Goal: Information Seeking & Learning: Learn about a topic

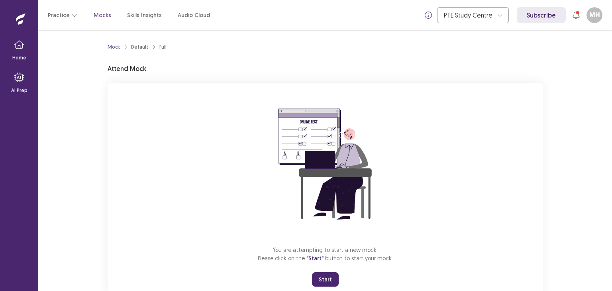
click at [169, 229] on div "You are attempting to start a new mock. Please click on the "Start" button to s…" at bounding box center [325, 189] width 435 height 213
click at [322, 278] on button "Start" at bounding box center [325, 279] width 27 height 14
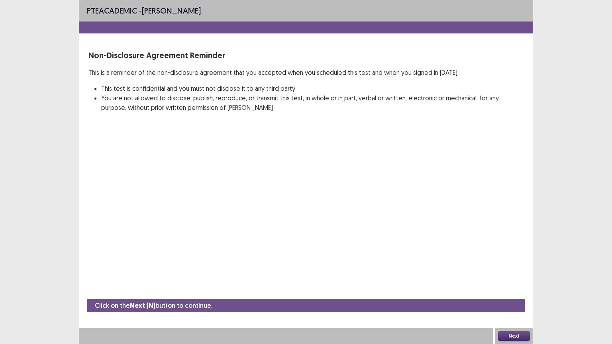
click at [523, 290] on button "Next" at bounding box center [514, 336] width 32 height 10
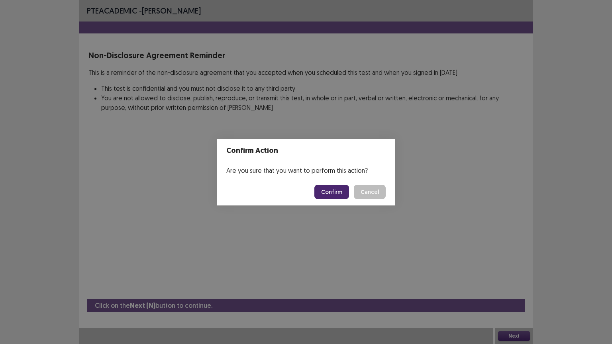
click at [345, 192] on button "Confirm" at bounding box center [331, 192] width 35 height 14
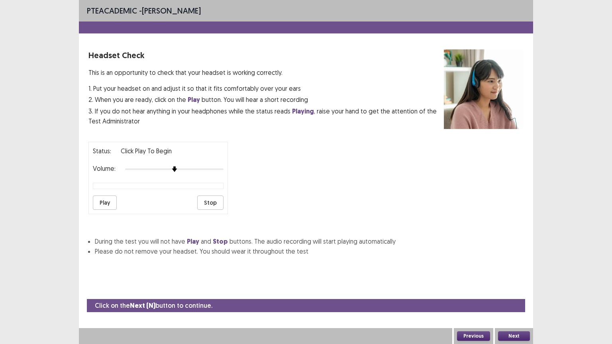
click at [160, 149] on p "Click Play to Begin" at bounding box center [146, 151] width 51 height 10
click at [106, 196] on button "Play" at bounding box center [105, 203] width 24 height 14
click at [105, 200] on button "Play" at bounding box center [105, 203] width 24 height 14
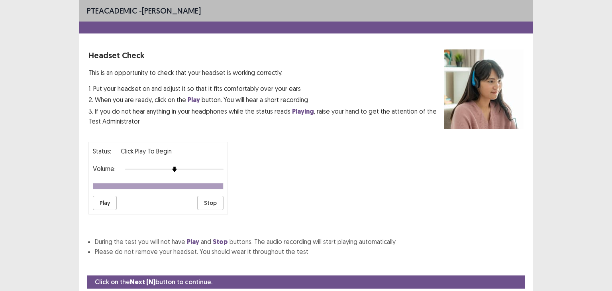
click at [591, 51] on div "PTE academic - [PERSON_NAME] Headset Check This is an opportunity to check that…" at bounding box center [306, 145] width 612 height 291
click at [444, 248] on li "Please do not remove your headset. You should wear it throughout the test" at bounding box center [309, 252] width 429 height 10
click at [590, 82] on div "PTE academic - [PERSON_NAME] Headset Check This is an opportunity to check that…" at bounding box center [306, 145] width 612 height 291
click at [112, 200] on button "Play" at bounding box center [105, 203] width 24 height 14
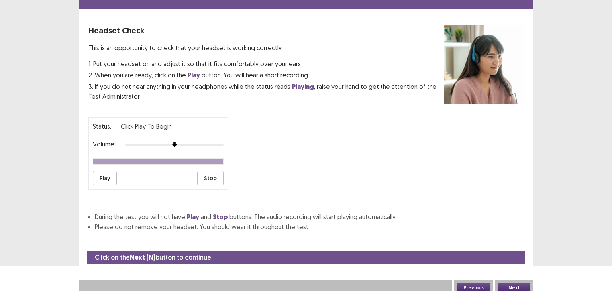
click at [523, 284] on button "Next" at bounding box center [514, 288] width 32 height 10
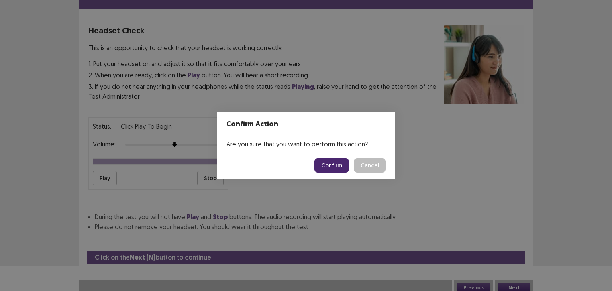
click at [340, 163] on button "Confirm" at bounding box center [331, 165] width 35 height 14
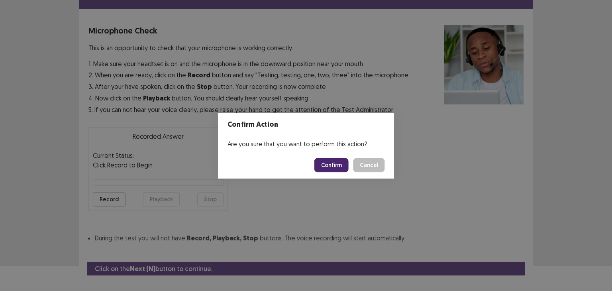
scroll to position [39, 0]
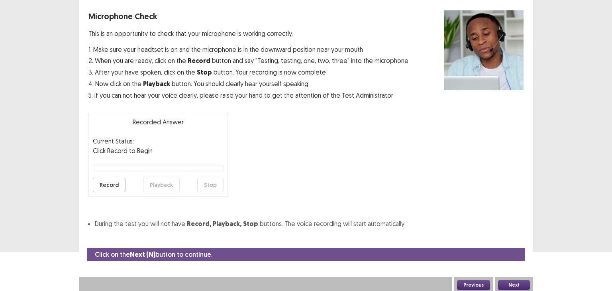
click at [302, 144] on div "Microphone Check This is an opportunity to check that your microphone is workin…" at bounding box center [305, 119] width 435 height 218
click at [101, 186] on button "Record" at bounding box center [109, 185] width 33 height 14
click at [213, 185] on button "Stop" at bounding box center [210, 185] width 26 height 14
click at [169, 186] on button "Playback" at bounding box center [161, 185] width 37 height 14
click at [523, 280] on button "Next" at bounding box center [514, 285] width 32 height 10
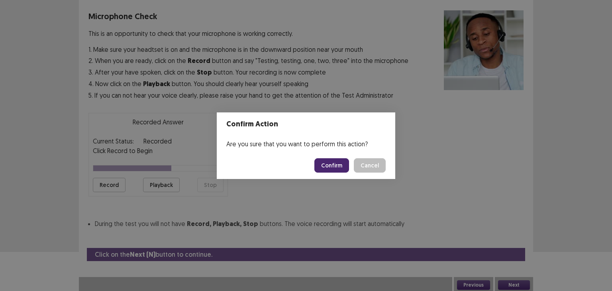
click at [329, 161] on button "Confirm" at bounding box center [331, 165] width 35 height 14
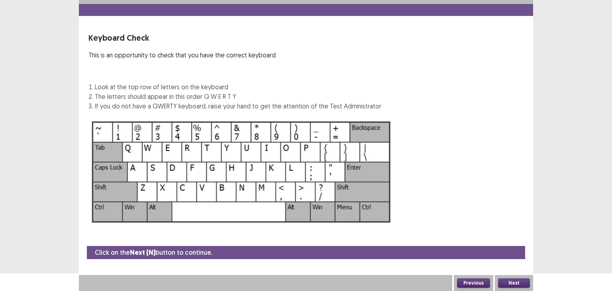
scroll to position [17, 0]
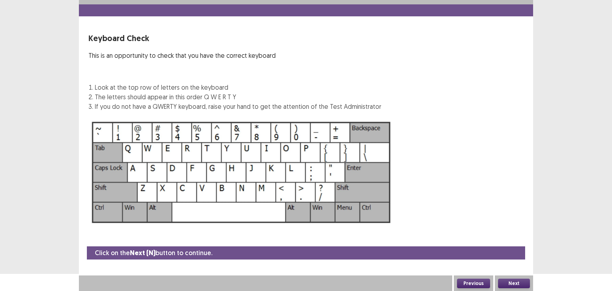
click at [513, 283] on button "Next" at bounding box center [514, 283] width 32 height 10
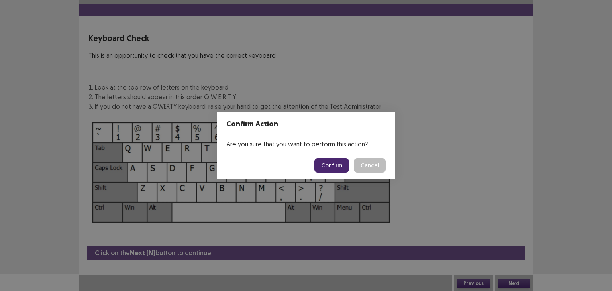
click at [331, 166] on button "Confirm" at bounding box center [331, 165] width 35 height 14
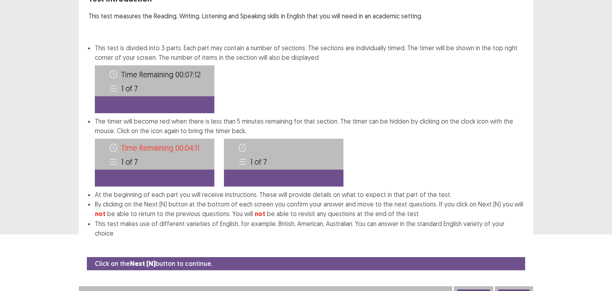
scroll to position [57, 0]
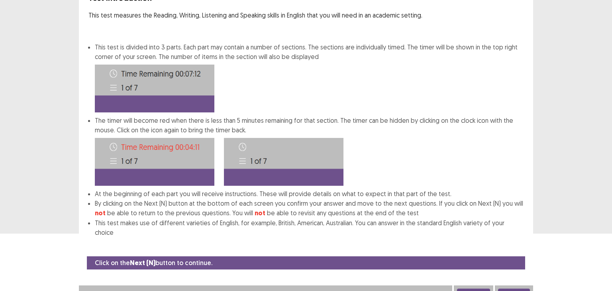
click at [507, 288] on button "Next" at bounding box center [514, 293] width 32 height 10
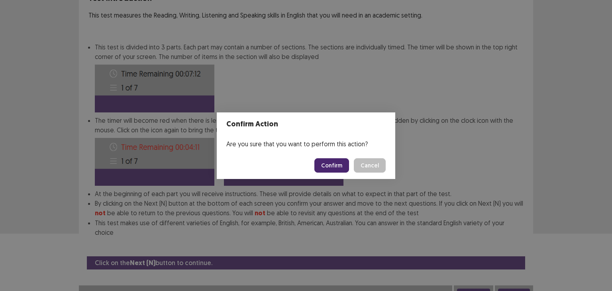
click at [343, 166] on button "Confirm" at bounding box center [331, 165] width 35 height 14
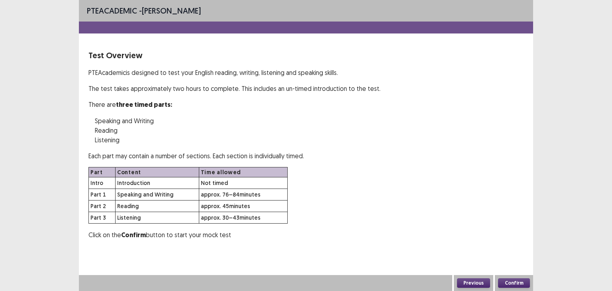
click at [507, 286] on button "Confirm" at bounding box center [514, 283] width 32 height 10
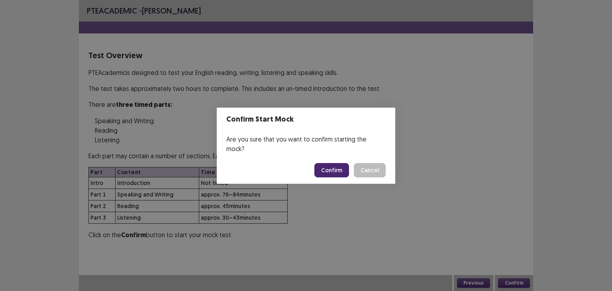
click at [339, 165] on button "Confirm" at bounding box center [331, 170] width 35 height 14
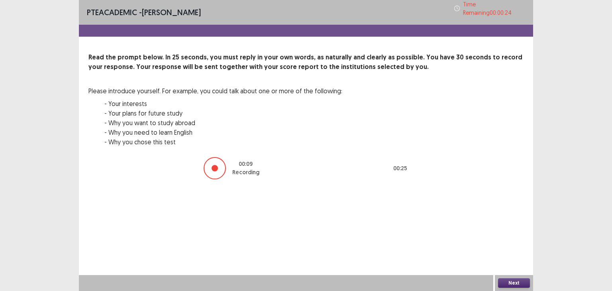
click at [516, 284] on button "Next" at bounding box center [514, 283] width 32 height 10
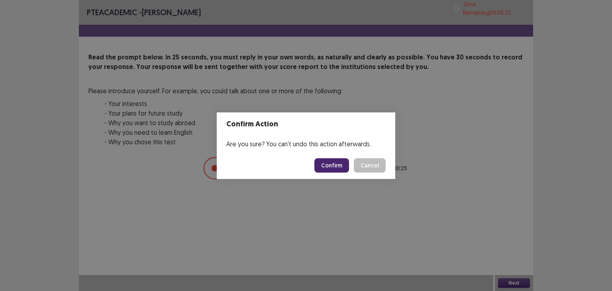
click at [335, 169] on button "Confirm" at bounding box center [331, 165] width 35 height 14
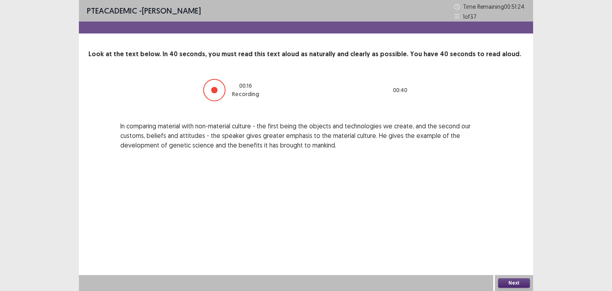
click at [513, 280] on button "Next" at bounding box center [514, 283] width 32 height 10
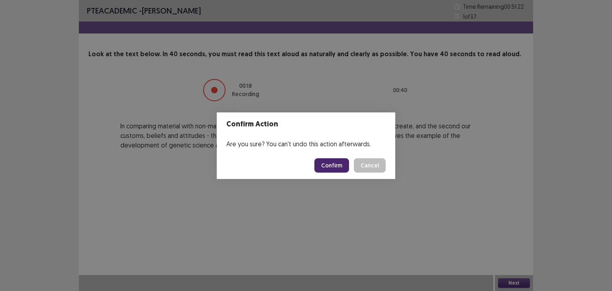
click at [330, 163] on button "Confirm" at bounding box center [331, 165] width 35 height 14
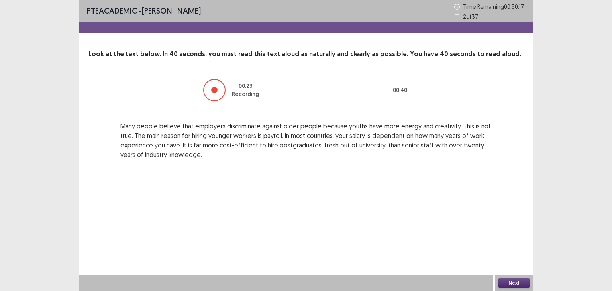
click at [518, 279] on button "Next" at bounding box center [514, 283] width 32 height 10
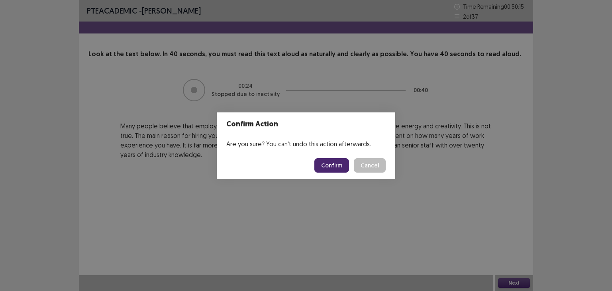
click at [333, 168] on button "Confirm" at bounding box center [331, 165] width 35 height 14
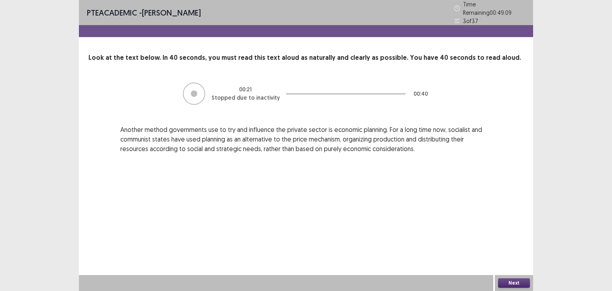
click at [515, 283] on button "Next" at bounding box center [514, 283] width 32 height 10
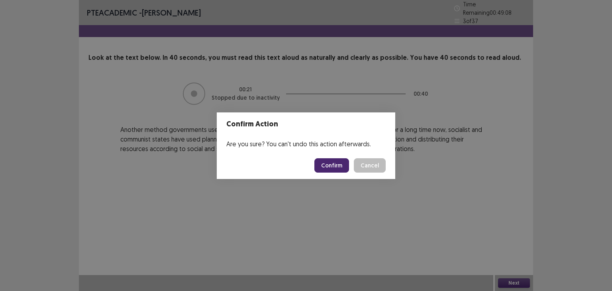
click at [333, 160] on button "Confirm" at bounding box center [331, 165] width 35 height 14
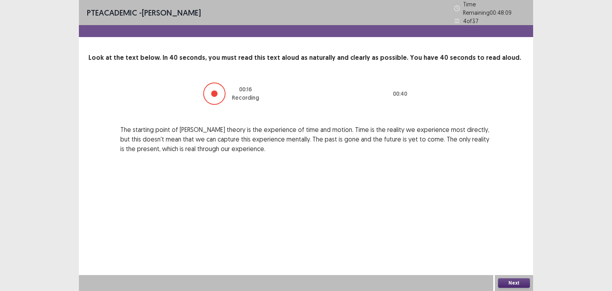
click at [509, 284] on button "Next" at bounding box center [514, 283] width 32 height 10
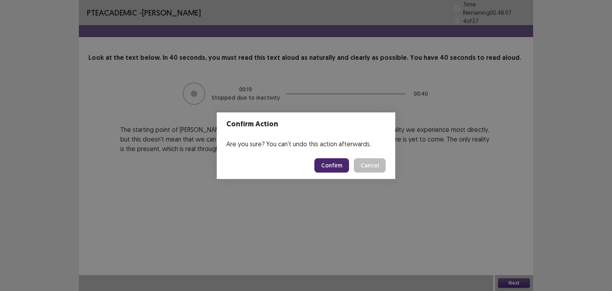
click at [347, 167] on button "Confirm" at bounding box center [331, 165] width 35 height 14
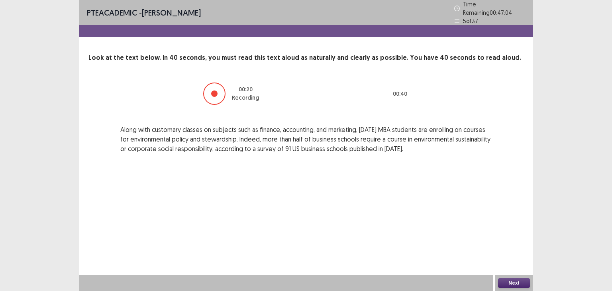
click at [503, 280] on button "Next" at bounding box center [514, 283] width 32 height 10
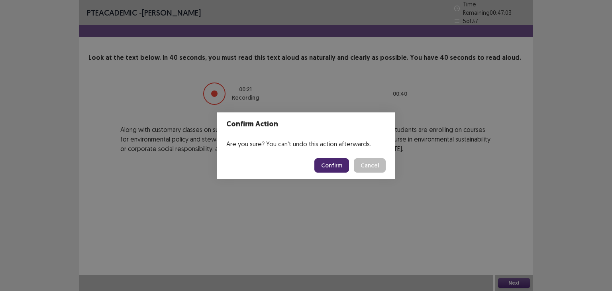
click at [338, 163] on button "Confirm" at bounding box center [331, 165] width 35 height 14
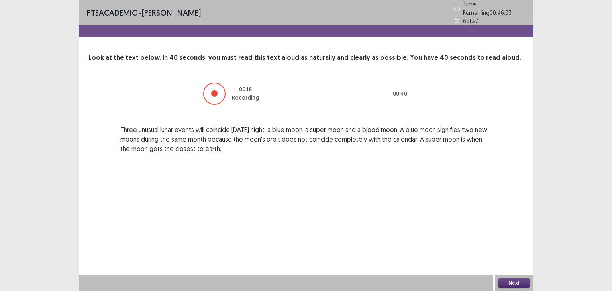
click at [519, 278] on button "Next" at bounding box center [514, 283] width 32 height 10
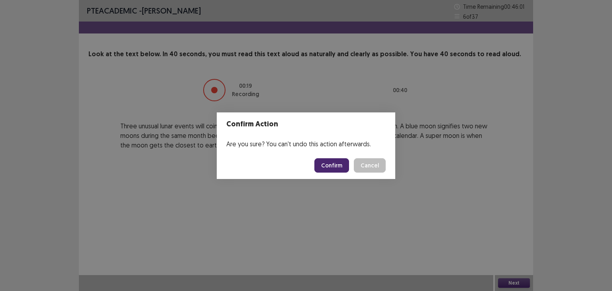
click at [343, 165] on button "Confirm" at bounding box center [331, 165] width 35 height 14
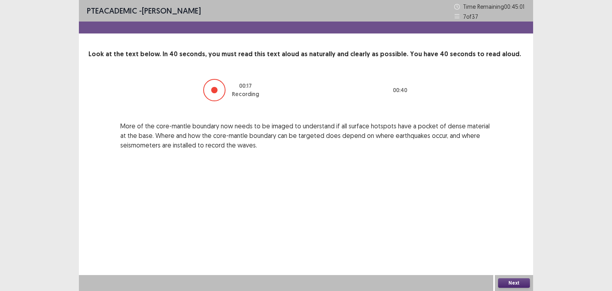
click at [510, 279] on button "Next" at bounding box center [514, 283] width 32 height 10
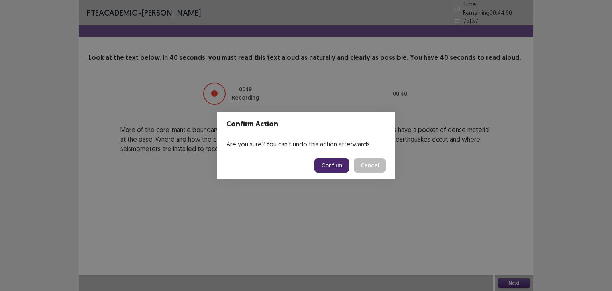
click at [331, 157] on footer "Confirm Cancel" at bounding box center [306, 165] width 178 height 27
click at [331, 163] on button "Confirm" at bounding box center [331, 165] width 35 height 14
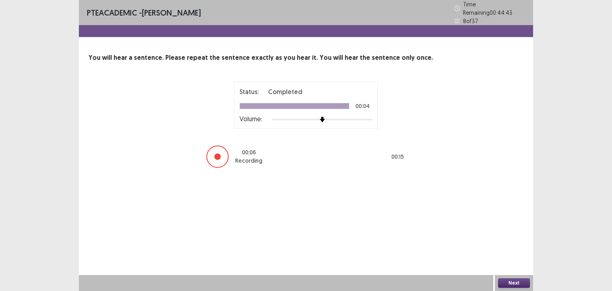
click at [507, 278] on button "Next" at bounding box center [514, 283] width 32 height 10
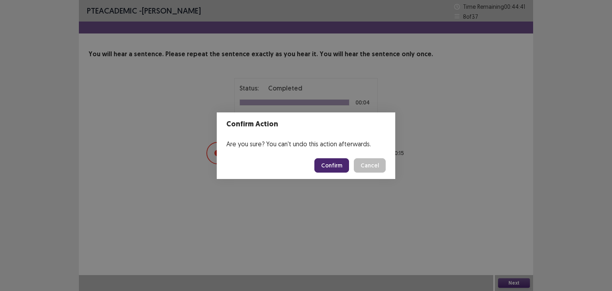
click at [338, 163] on button "Confirm" at bounding box center [331, 165] width 35 height 14
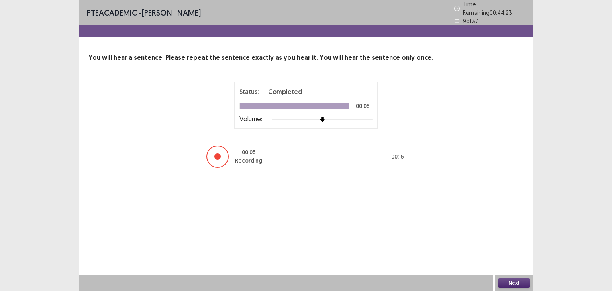
click at [516, 285] on button "Next" at bounding box center [514, 283] width 32 height 10
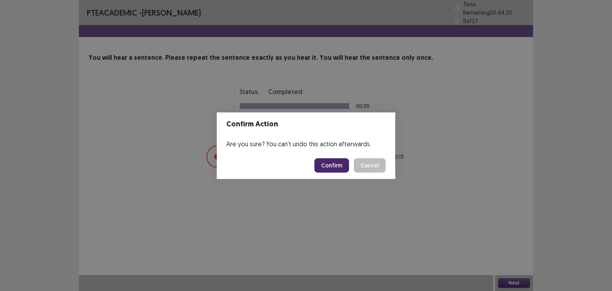
click at [345, 165] on button "Confirm" at bounding box center [331, 165] width 35 height 14
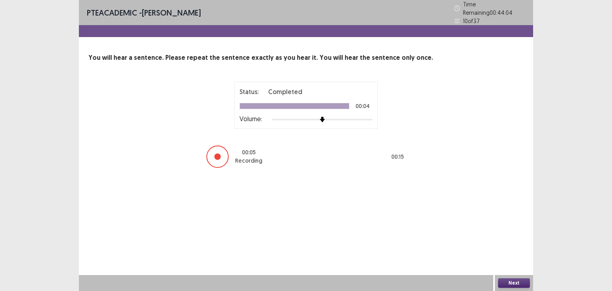
click at [519, 281] on button "Next" at bounding box center [514, 283] width 32 height 10
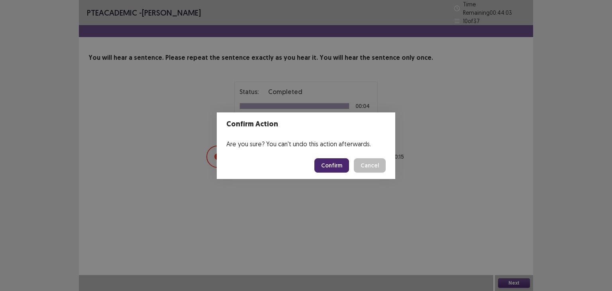
click at [332, 168] on button "Confirm" at bounding box center [331, 165] width 35 height 14
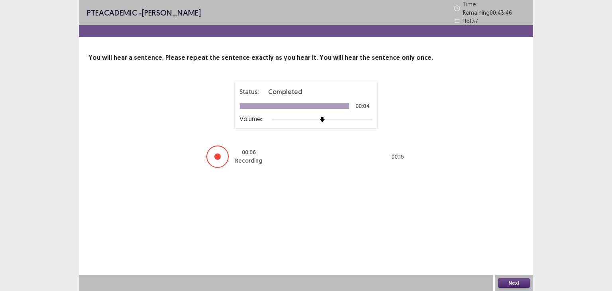
click at [513, 285] on button "Next" at bounding box center [514, 283] width 32 height 10
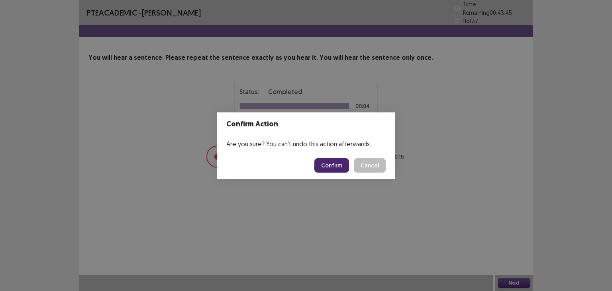
click at [335, 169] on button "Confirm" at bounding box center [331, 165] width 35 height 14
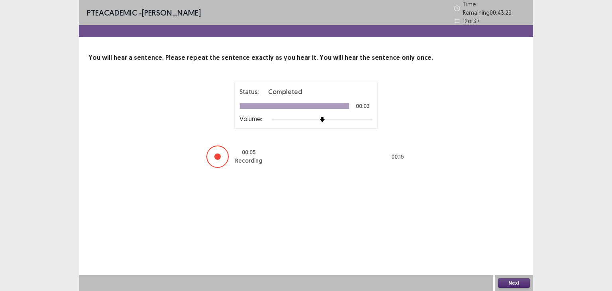
click at [511, 282] on button "Next" at bounding box center [514, 283] width 32 height 10
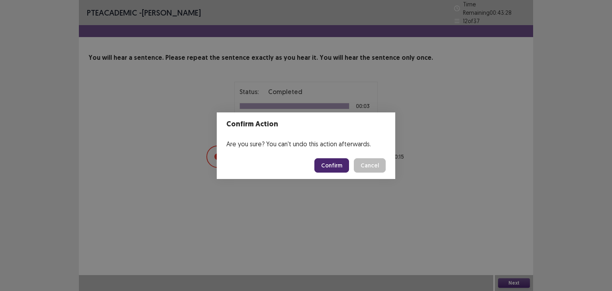
click at [335, 165] on button "Confirm" at bounding box center [331, 165] width 35 height 14
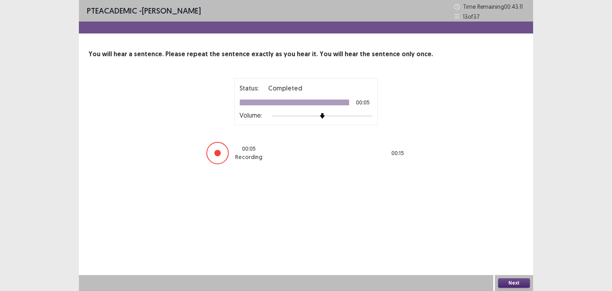
click at [506, 284] on button "Next" at bounding box center [514, 283] width 32 height 10
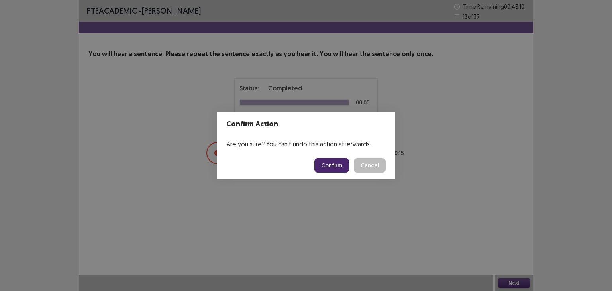
click at [335, 166] on button "Confirm" at bounding box center [331, 165] width 35 height 14
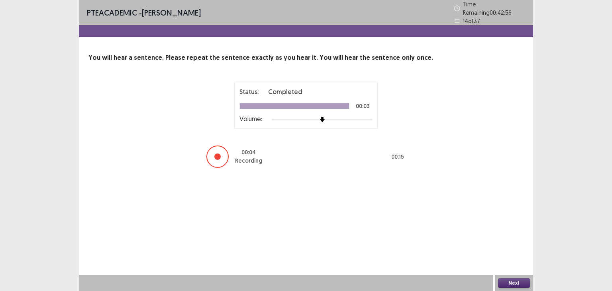
click at [512, 281] on button "Next" at bounding box center [514, 283] width 32 height 10
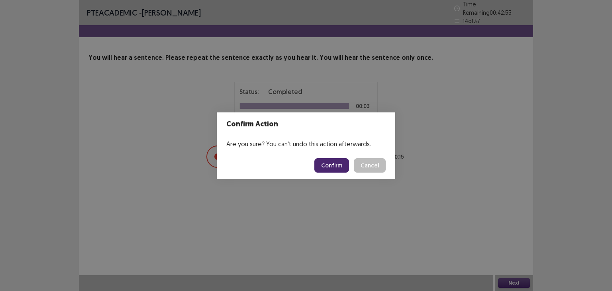
click at [345, 168] on button "Confirm" at bounding box center [331, 165] width 35 height 14
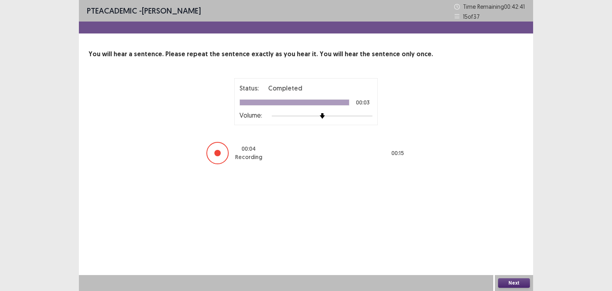
click at [504, 281] on button "Next" at bounding box center [514, 283] width 32 height 10
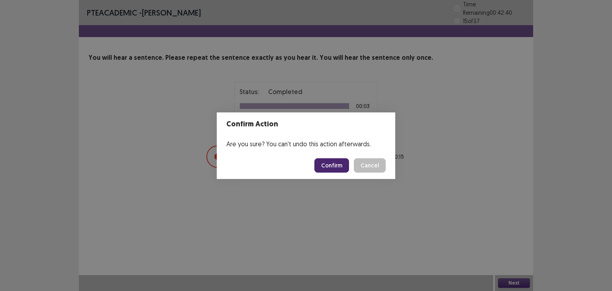
click at [339, 167] on button "Confirm" at bounding box center [331, 165] width 35 height 14
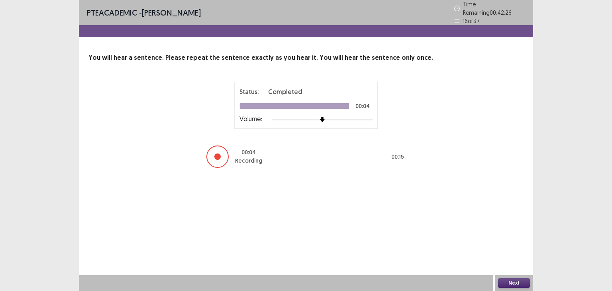
click at [508, 280] on button "Next" at bounding box center [514, 283] width 32 height 10
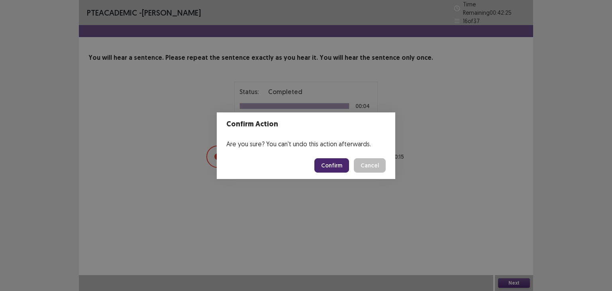
click at [325, 166] on button "Confirm" at bounding box center [331, 165] width 35 height 14
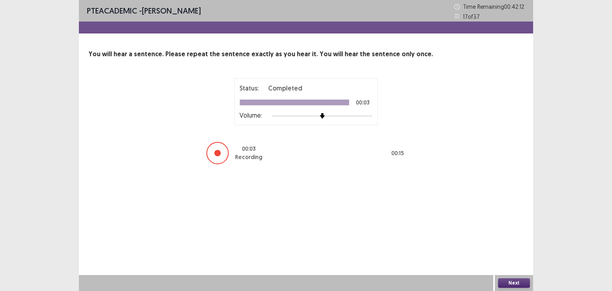
click at [506, 282] on button "Next" at bounding box center [514, 283] width 32 height 10
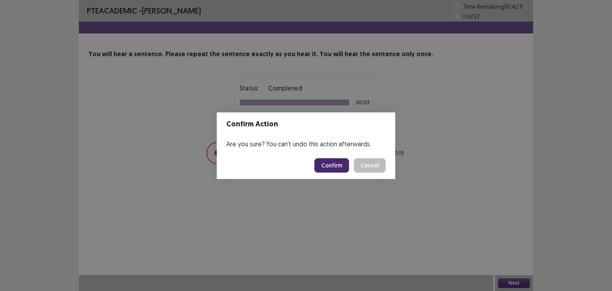
click at [341, 162] on button "Confirm" at bounding box center [331, 165] width 35 height 14
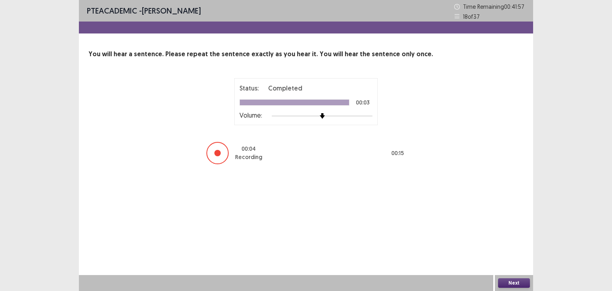
click at [504, 281] on button "Next" at bounding box center [514, 283] width 32 height 10
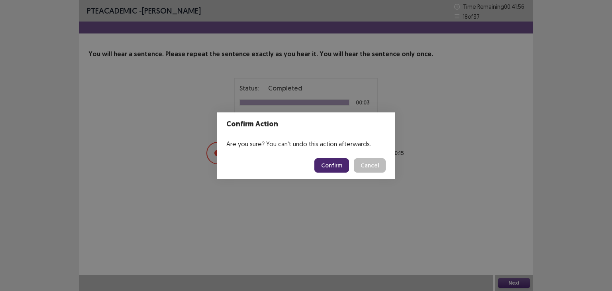
click at [344, 161] on button "Confirm" at bounding box center [331, 165] width 35 height 14
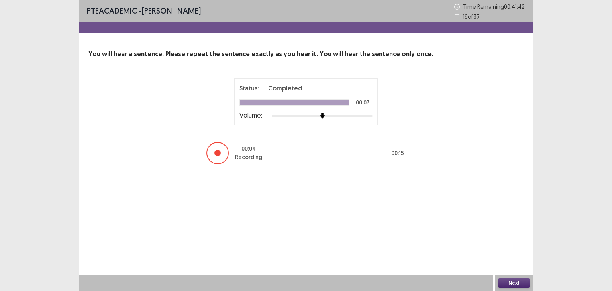
click at [497, 282] on div "Next" at bounding box center [514, 283] width 38 height 16
click at [511, 280] on button "Next" at bounding box center [514, 283] width 32 height 10
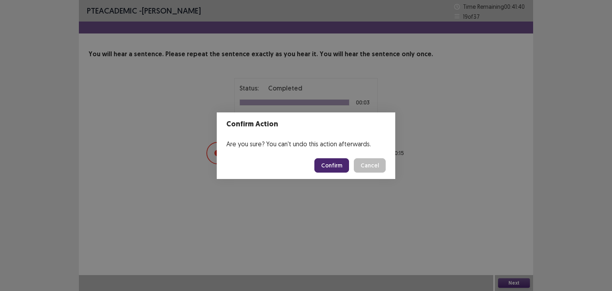
click at [341, 166] on button "Confirm" at bounding box center [331, 165] width 35 height 14
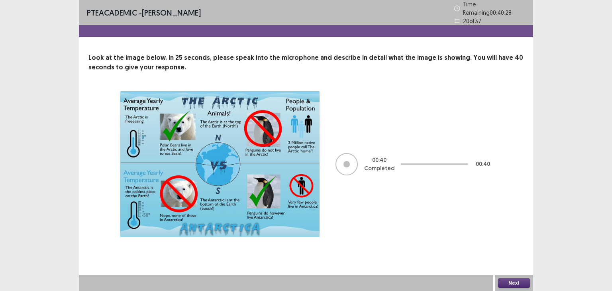
click at [519, 284] on button "Next" at bounding box center [514, 283] width 32 height 10
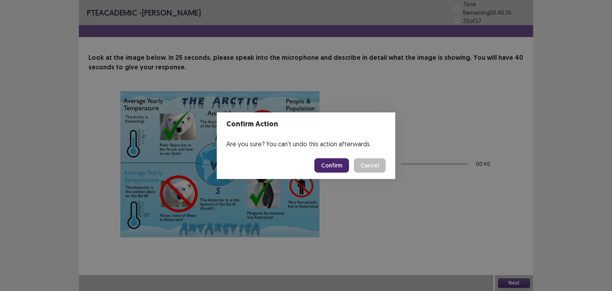
click at [335, 165] on button "Confirm" at bounding box center [331, 165] width 35 height 14
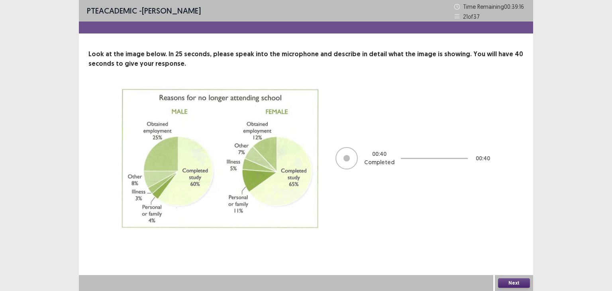
click at [521, 279] on button "Next" at bounding box center [514, 283] width 32 height 10
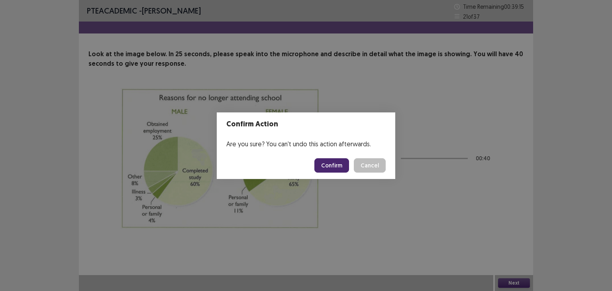
click at [341, 165] on button "Confirm" at bounding box center [331, 165] width 35 height 14
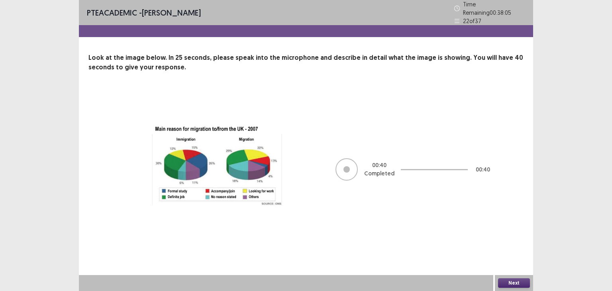
click at [508, 282] on button "Next" at bounding box center [514, 283] width 32 height 10
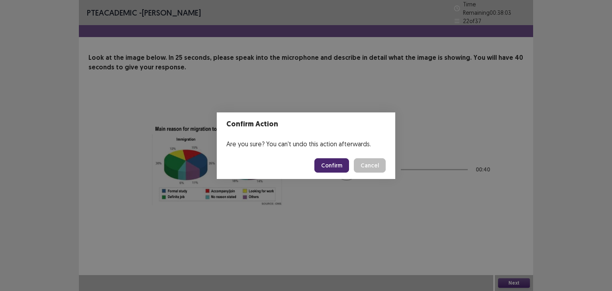
click at [343, 163] on button "Confirm" at bounding box center [331, 165] width 35 height 14
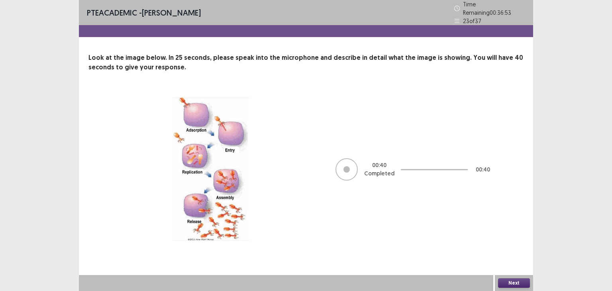
click at [519, 282] on button "Next" at bounding box center [514, 283] width 32 height 10
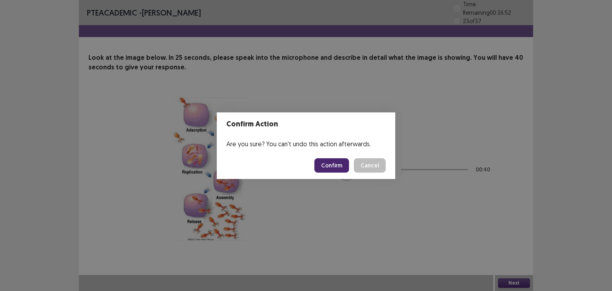
click at [329, 160] on button "Confirm" at bounding box center [331, 165] width 35 height 14
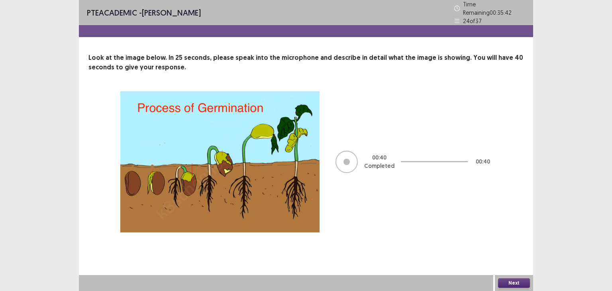
click at [519, 284] on button "Next" at bounding box center [514, 283] width 32 height 10
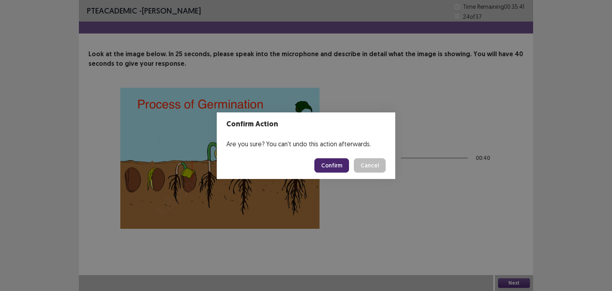
click at [333, 163] on button "Confirm" at bounding box center [331, 165] width 35 height 14
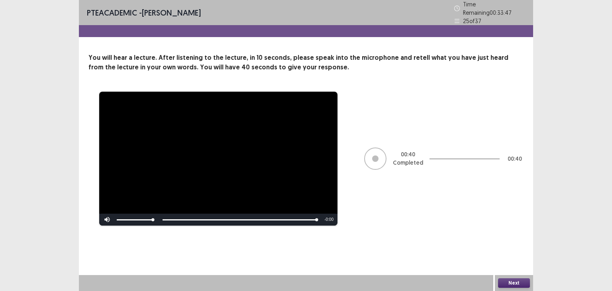
click at [507, 282] on button "Next" at bounding box center [514, 283] width 32 height 10
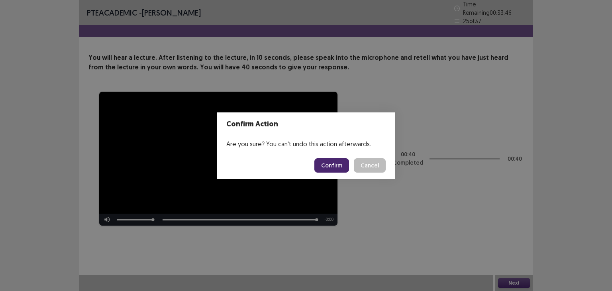
click at [329, 166] on button "Confirm" at bounding box center [331, 165] width 35 height 14
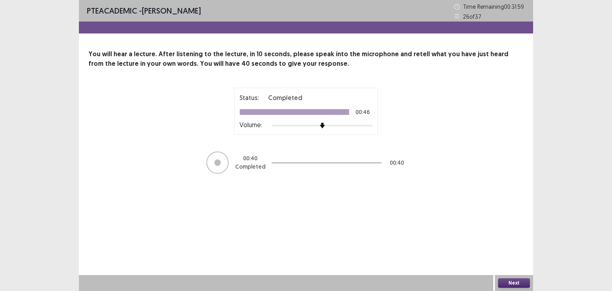
click at [519, 282] on button "Next" at bounding box center [514, 283] width 32 height 10
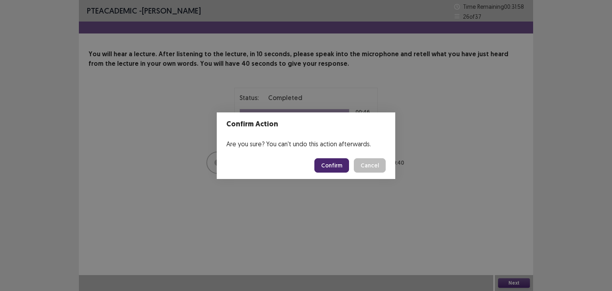
click at [331, 166] on button "Confirm" at bounding box center [331, 165] width 35 height 14
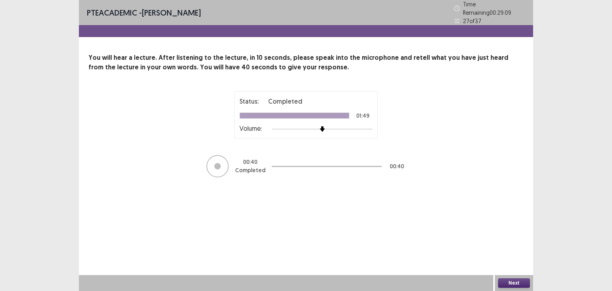
click at [511, 284] on button "Next" at bounding box center [514, 283] width 32 height 10
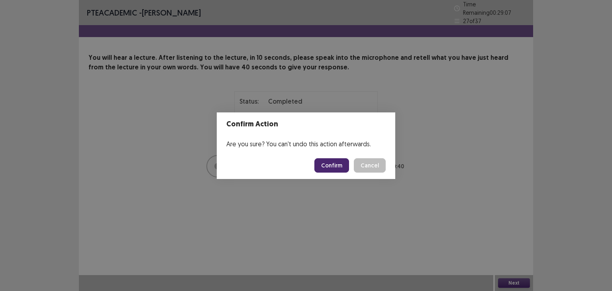
click at [330, 165] on button "Confirm" at bounding box center [331, 165] width 35 height 14
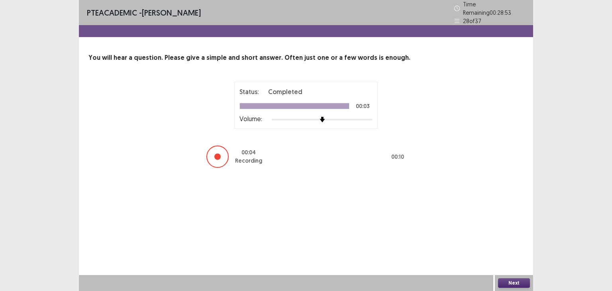
click at [522, 284] on button "Next" at bounding box center [514, 283] width 32 height 10
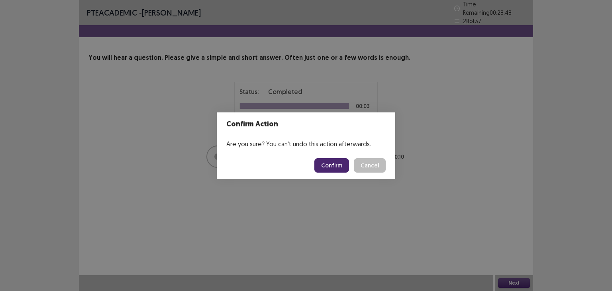
click at [362, 162] on button "Cancel" at bounding box center [370, 165] width 32 height 14
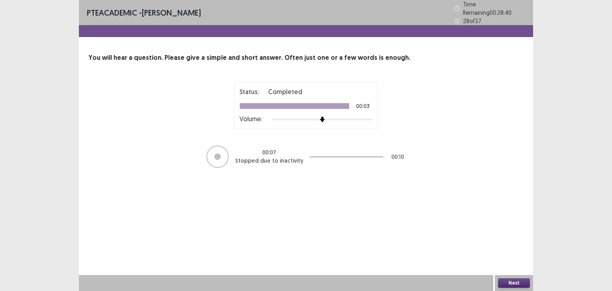
click at [509, 280] on button "Next" at bounding box center [514, 283] width 32 height 10
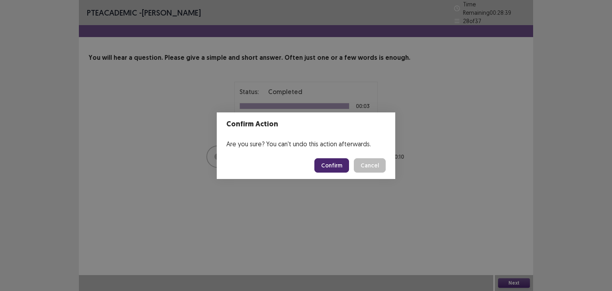
click at [347, 163] on button "Confirm" at bounding box center [331, 165] width 35 height 14
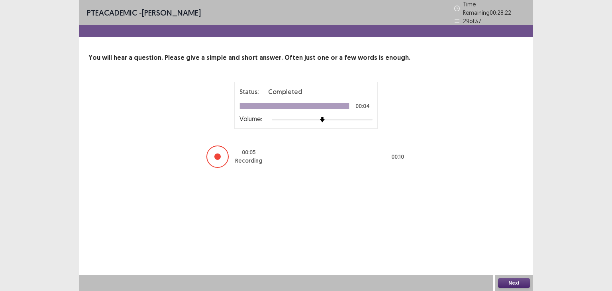
click at [515, 283] on button "Next" at bounding box center [514, 283] width 32 height 10
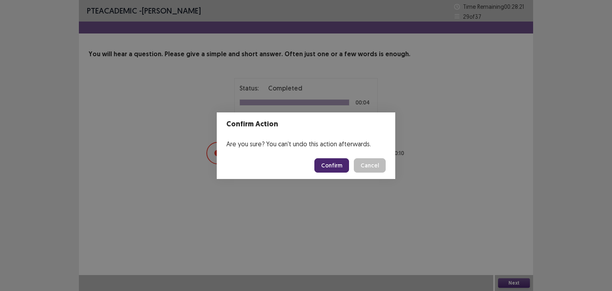
click at [328, 161] on button "Confirm" at bounding box center [331, 165] width 35 height 14
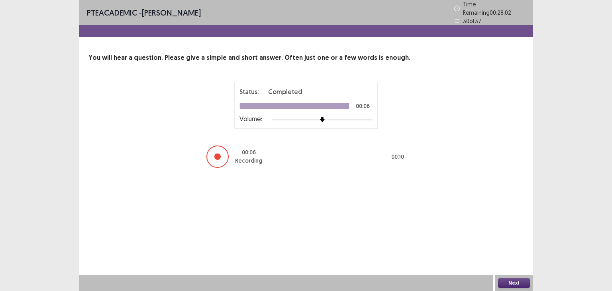
click at [513, 283] on button "Next" at bounding box center [514, 283] width 32 height 10
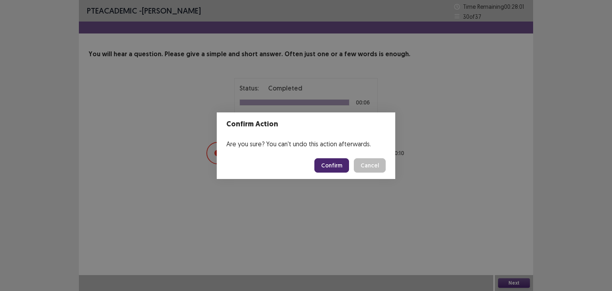
click at [331, 162] on button "Confirm" at bounding box center [331, 165] width 35 height 14
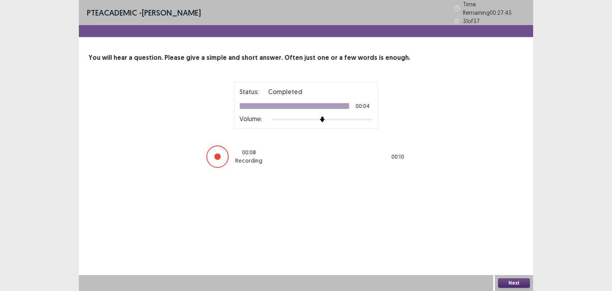
click at [505, 282] on button "Next" at bounding box center [514, 283] width 32 height 10
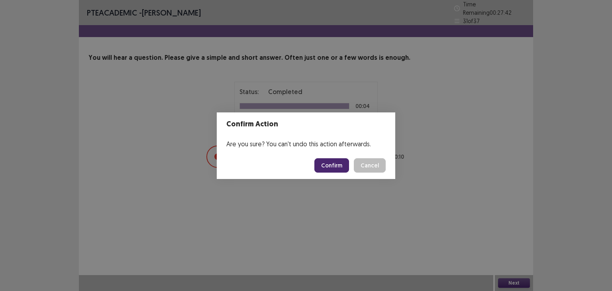
click at [343, 164] on button "Confirm" at bounding box center [331, 165] width 35 height 14
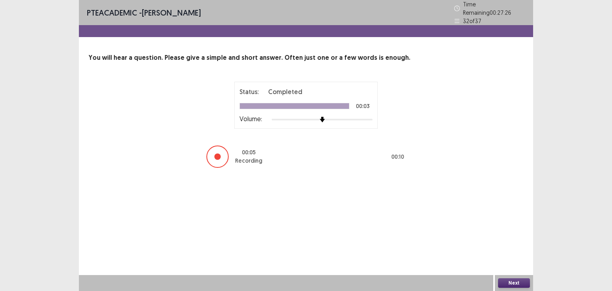
click at [513, 281] on button "Next" at bounding box center [514, 283] width 32 height 10
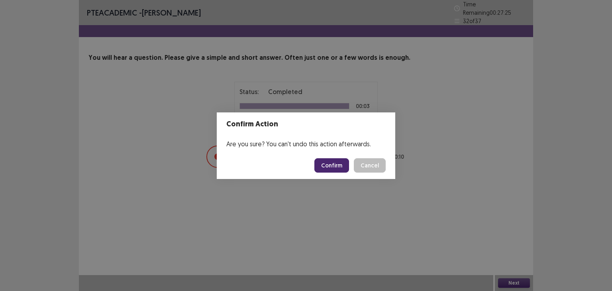
click at [337, 163] on button "Confirm" at bounding box center [331, 165] width 35 height 14
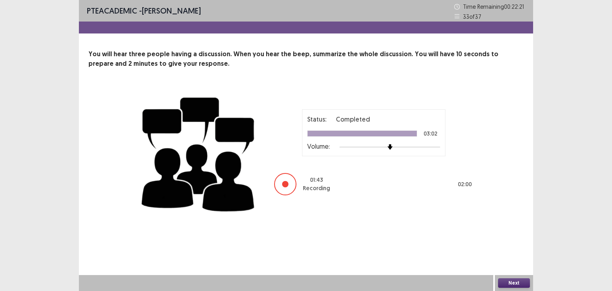
click at [507, 282] on button "Next" at bounding box center [514, 283] width 32 height 10
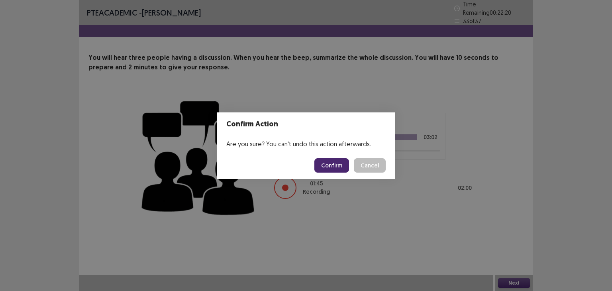
click at [337, 168] on button "Confirm" at bounding box center [331, 165] width 35 height 14
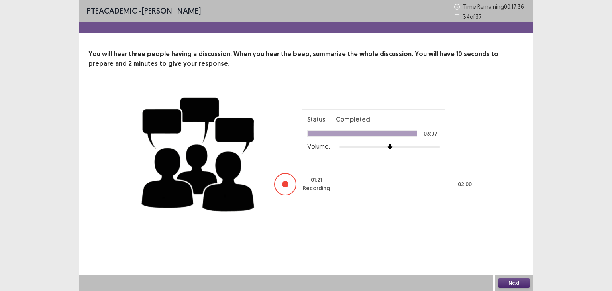
click at [523, 281] on button "Next" at bounding box center [514, 283] width 32 height 10
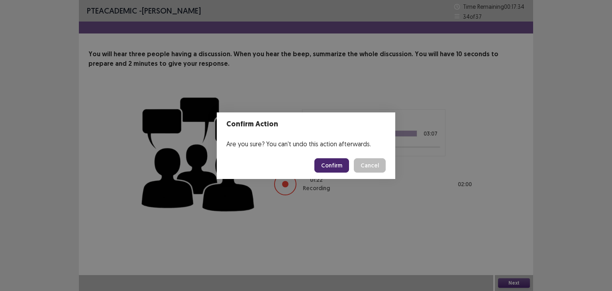
click at [324, 166] on button "Confirm" at bounding box center [331, 165] width 35 height 14
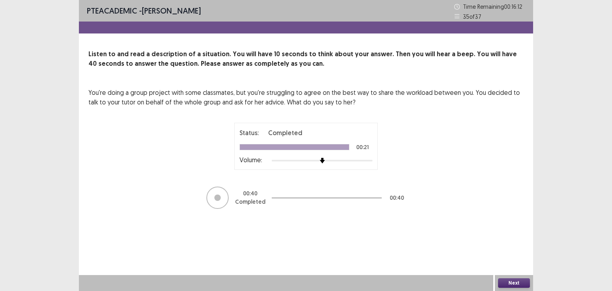
click at [516, 288] on div "Next" at bounding box center [514, 283] width 38 height 16
click at [517, 282] on button "Next" at bounding box center [514, 283] width 32 height 10
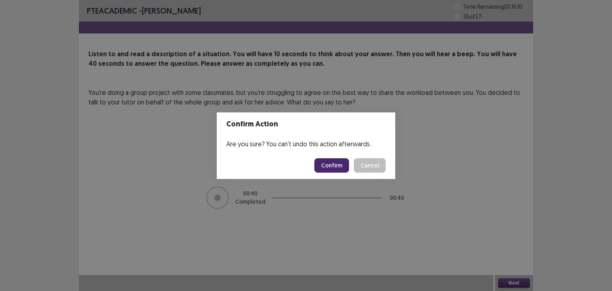
click at [330, 168] on button "Confirm" at bounding box center [331, 165] width 35 height 14
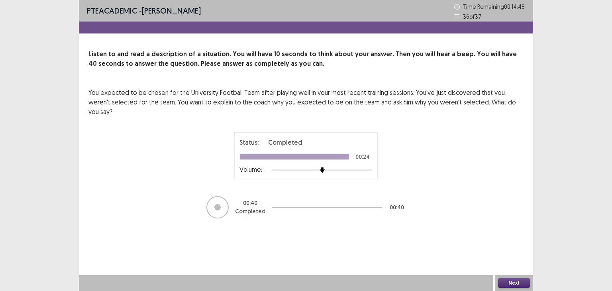
click at [505, 284] on button "Next" at bounding box center [514, 283] width 32 height 10
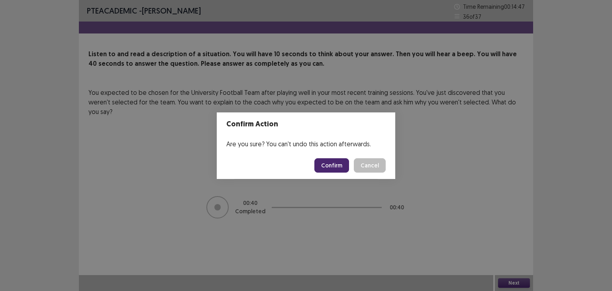
click at [342, 165] on button "Confirm" at bounding box center [331, 165] width 35 height 14
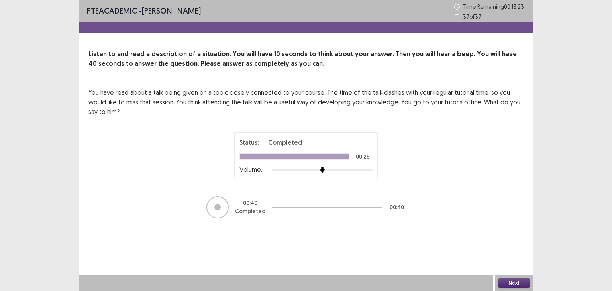
click at [509, 280] on button "Next" at bounding box center [514, 283] width 32 height 10
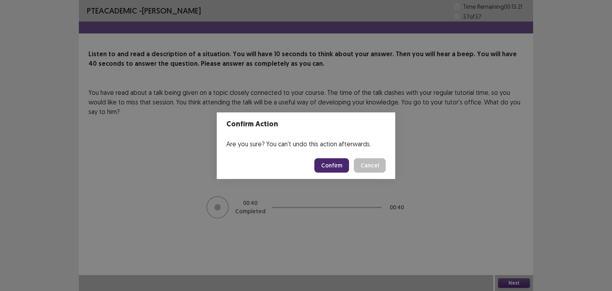
click at [331, 166] on button "Confirm" at bounding box center [331, 165] width 35 height 14
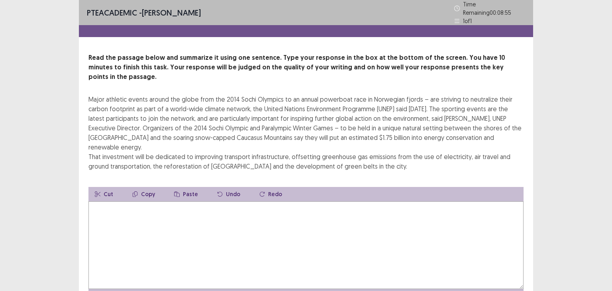
click at [102, 201] on textarea at bounding box center [305, 245] width 435 height 88
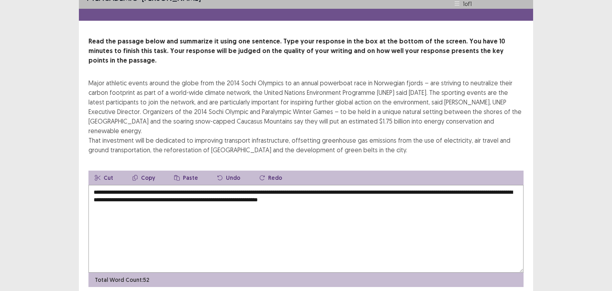
scroll to position [25, 0]
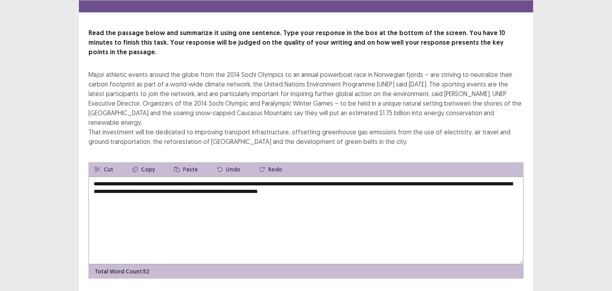
type textarea "**********"
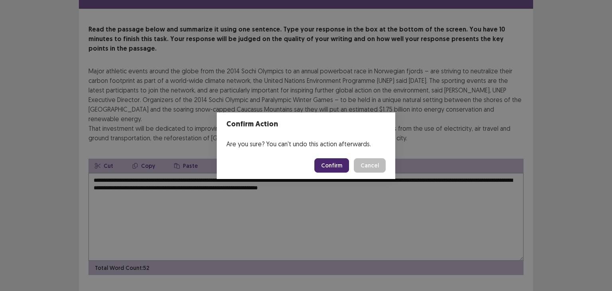
click at [343, 166] on button "Confirm" at bounding box center [331, 165] width 35 height 14
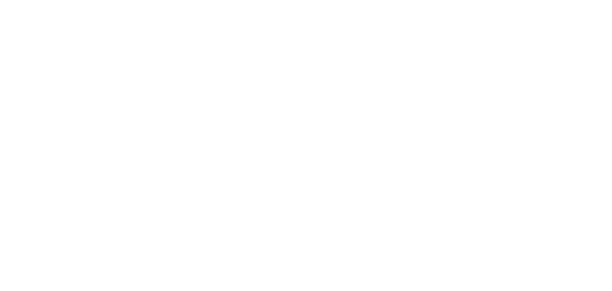
scroll to position [0, 0]
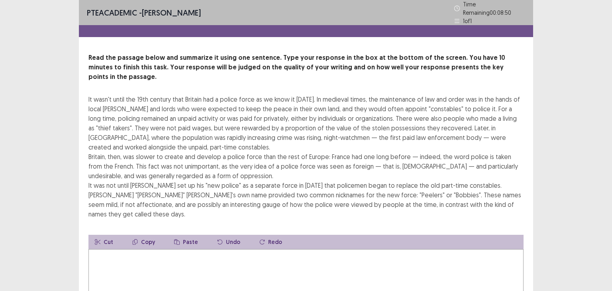
click at [109, 249] on textarea at bounding box center [305, 293] width 435 height 88
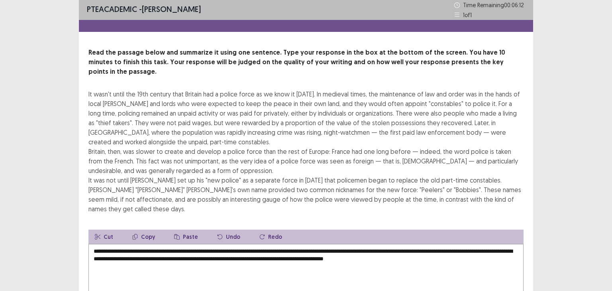
scroll to position [72, 0]
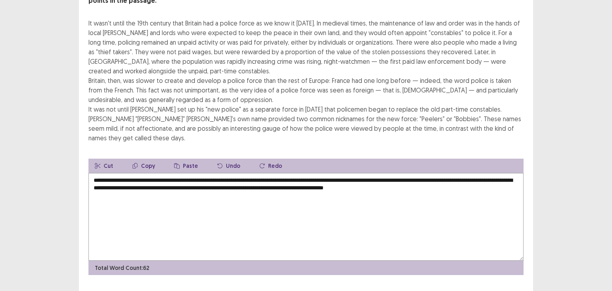
type textarea "**********"
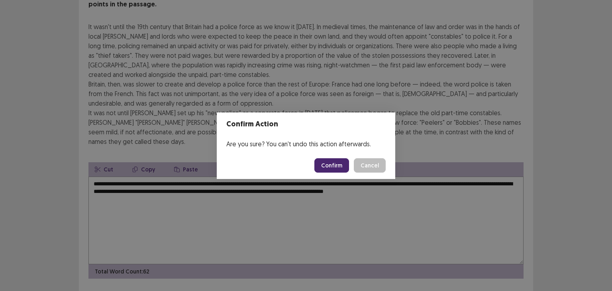
click at [329, 166] on button "Confirm" at bounding box center [331, 165] width 35 height 14
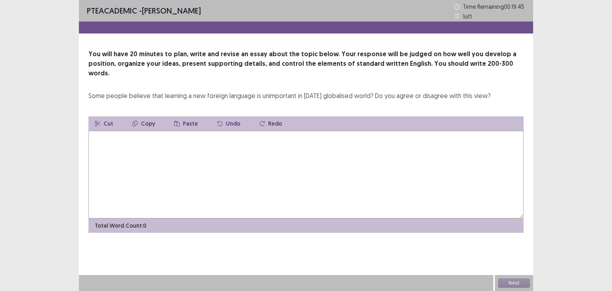
click at [332, 159] on textarea at bounding box center [305, 175] width 435 height 88
type textarea "*"
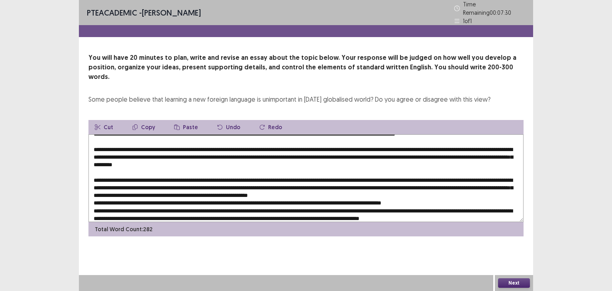
scroll to position [15, 0]
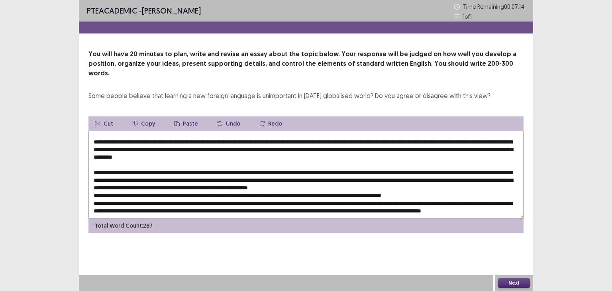
type textarea "**********"
click at [519, 281] on button "Next" at bounding box center [514, 283] width 32 height 10
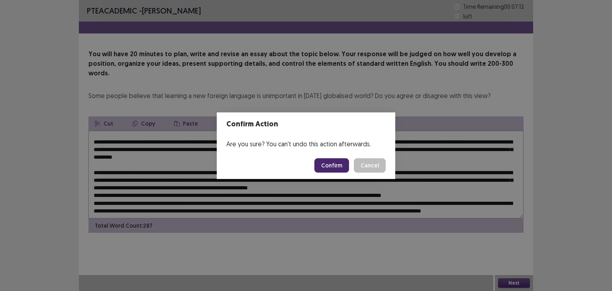
click at [325, 161] on button "Confirm" at bounding box center [331, 165] width 35 height 14
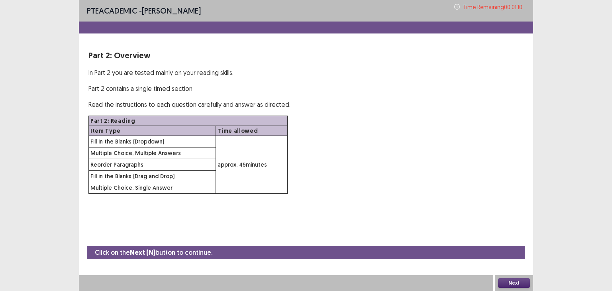
click at [512, 285] on button "Next" at bounding box center [514, 283] width 32 height 10
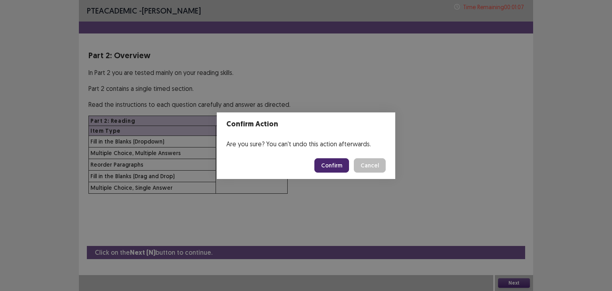
click at [331, 161] on button "Confirm" at bounding box center [331, 165] width 35 height 14
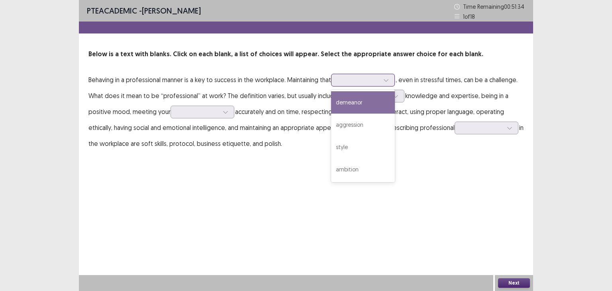
click at [373, 81] on div at bounding box center [358, 80] width 41 height 8
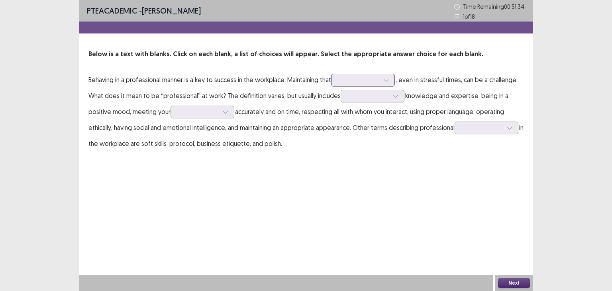
click at [373, 81] on div at bounding box center [358, 80] width 41 height 8
click at [370, 73] on p "Behaving in a professional manner is a key to success in the workplace. Maintai…" at bounding box center [305, 112] width 435 height 80
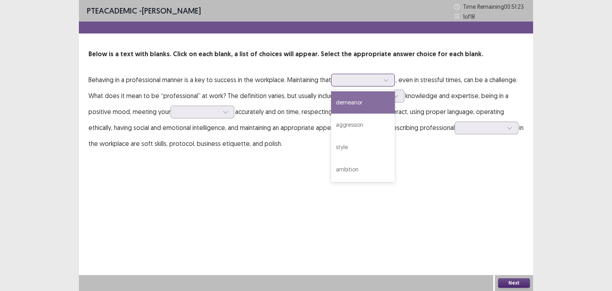
click at [370, 75] on div at bounding box center [358, 79] width 43 height 9
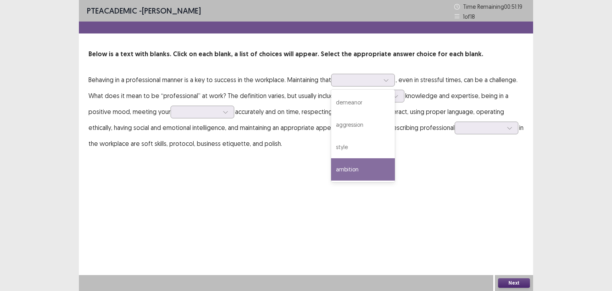
click at [423, 176] on div "PTE academic - [PERSON_NAME] Time Remaining 00 : 51 : 19 1 of 18 Below is a tex…" at bounding box center [306, 145] width 454 height 291
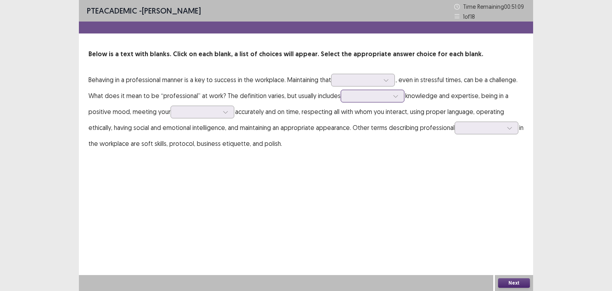
click at [382, 97] on div at bounding box center [367, 96] width 41 height 8
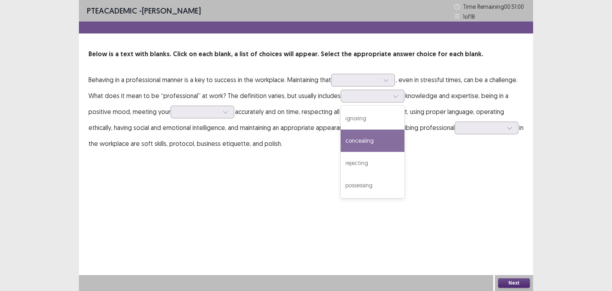
click at [457, 164] on div "PTE academic - [PERSON_NAME] Time Remaining 00 : 51 : 00 1 of 18 Below is a tex…" at bounding box center [306, 83] width 454 height 167
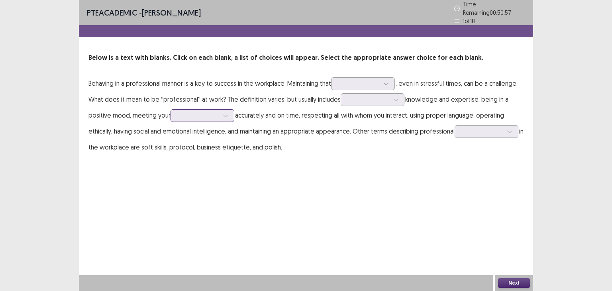
click at [219, 111] on div at bounding box center [197, 115] width 43 height 9
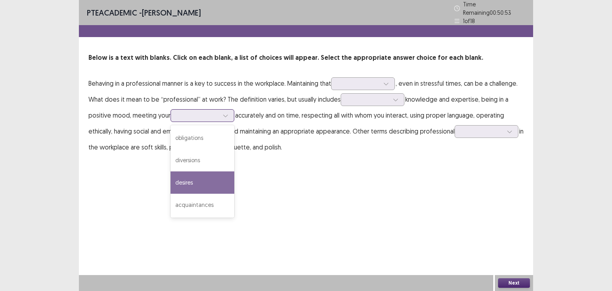
click at [208, 171] on div "desires" at bounding box center [202, 182] width 64 height 22
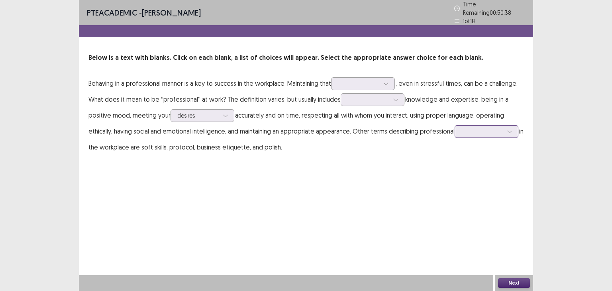
click at [464, 130] on div at bounding box center [481, 131] width 41 height 8
click at [459, 221] on div "habits" at bounding box center [486, 221] width 64 height 22
click at [354, 80] on div at bounding box center [358, 84] width 41 height 8
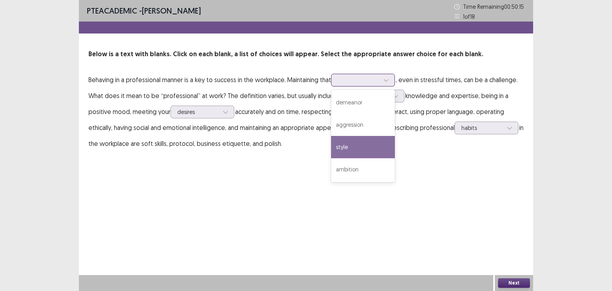
click at [357, 140] on div "style" at bounding box center [363, 147] width 64 height 22
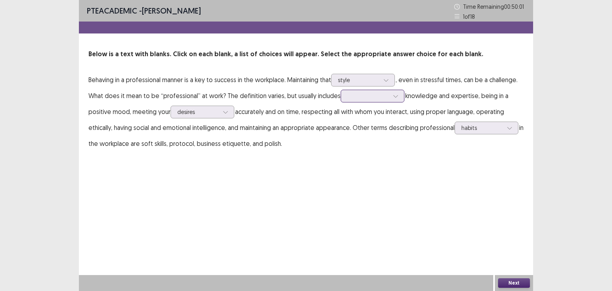
click at [378, 99] on div at bounding box center [367, 96] width 41 height 8
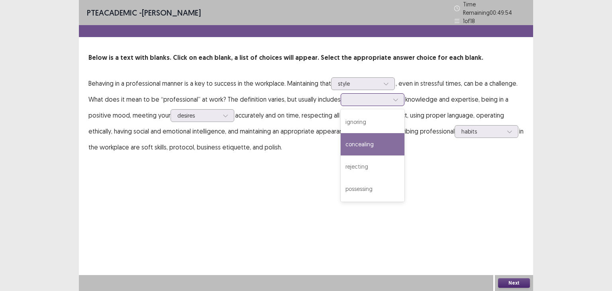
click at [370, 144] on div "concealing" at bounding box center [373, 144] width 64 height 22
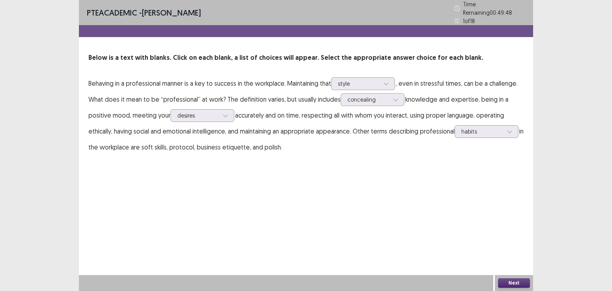
click at [515, 282] on button "Next" at bounding box center [514, 283] width 32 height 10
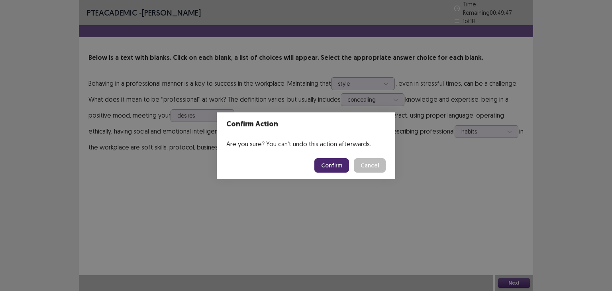
click at [331, 163] on button "Confirm" at bounding box center [331, 165] width 35 height 14
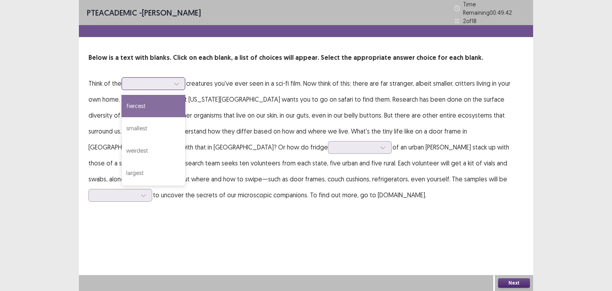
click at [175, 81] on icon at bounding box center [177, 84] width 6 height 6
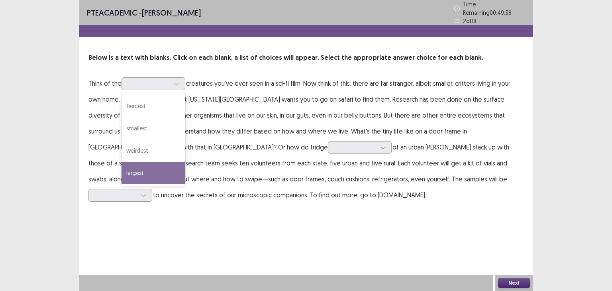
click at [172, 234] on div "PTE academic - [PERSON_NAME] Time Remaining 00 : 49 : 38 2 of 18 Below is a tex…" at bounding box center [306, 145] width 454 height 291
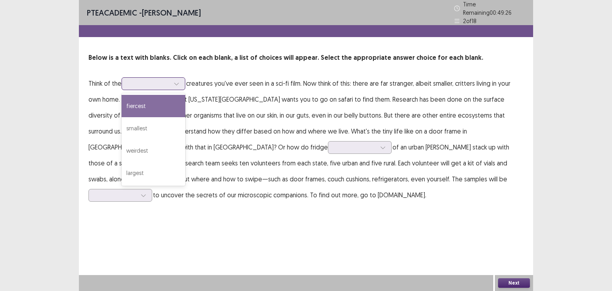
click at [178, 82] on icon at bounding box center [177, 84] width 6 height 6
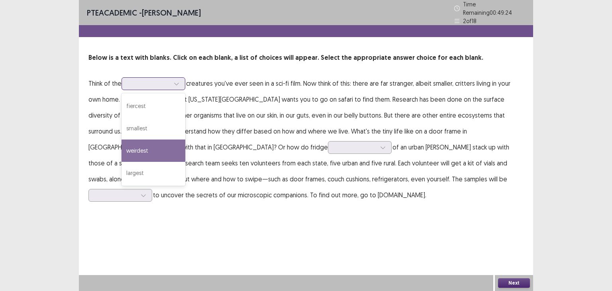
click at [165, 143] on div "weirdest" at bounding box center [153, 150] width 64 height 22
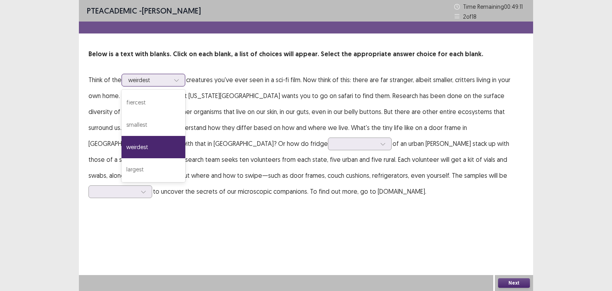
click at [172, 82] on div at bounding box center [176, 80] width 12 height 12
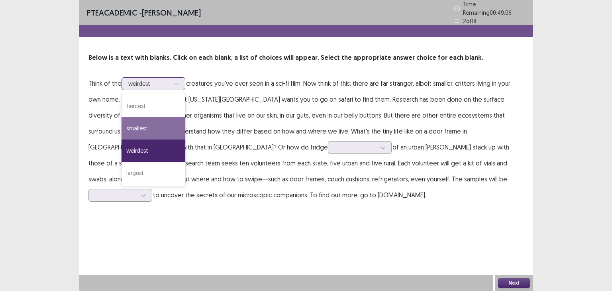
click at [167, 122] on div "smallest" at bounding box center [153, 128] width 64 height 22
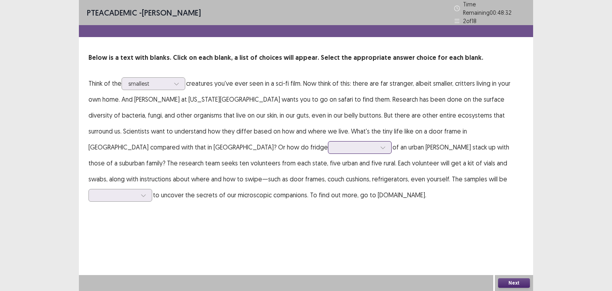
click at [335, 144] on div at bounding box center [355, 147] width 41 height 8
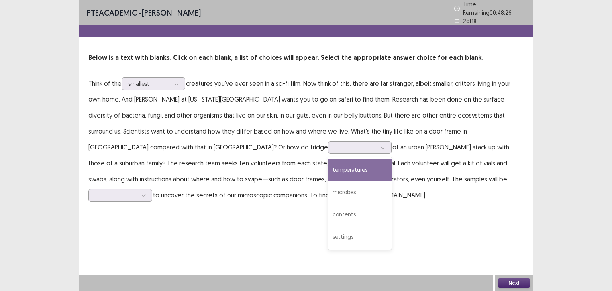
click at [260, 203] on div "PTE academic - [PERSON_NAME] Time Remaining 00 : 48 : 26 2 of 18 Below is a tex…" at bounding box center [306, 109] width 454 height 219
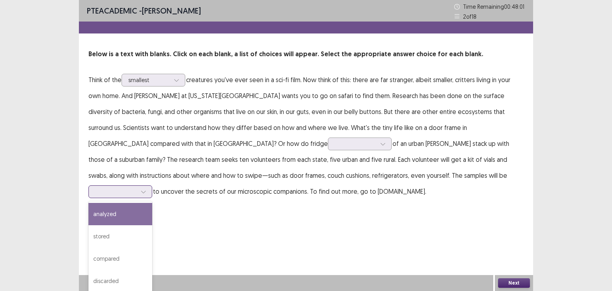
click at [137, 188] on div at bounding box center [115, 192] width 41 height 8
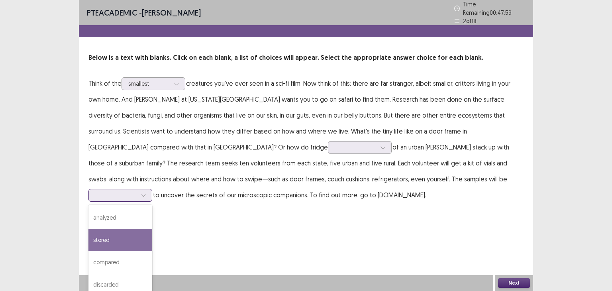
click at [152, 229] on div "stored" at bounding box center [120, 240] width 64 height 22
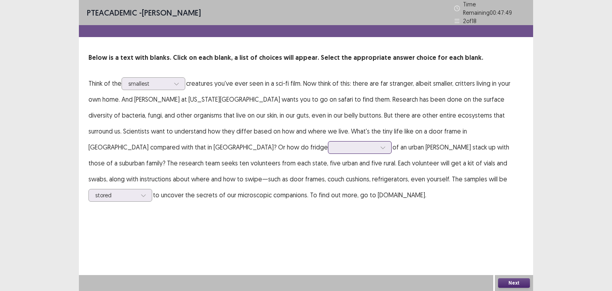
click at [335, 146] on div at bounding box center [355, 147] width 41 height 8
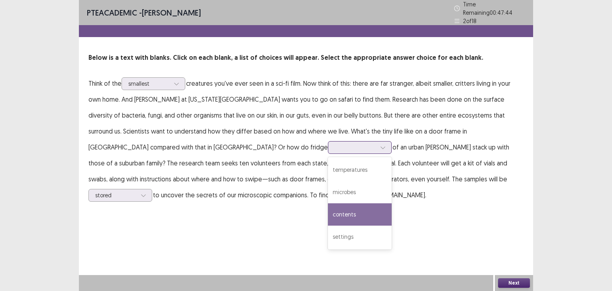
click at [328, 206] on div "contents" at bounding box center [360, 214] width 64 height 22
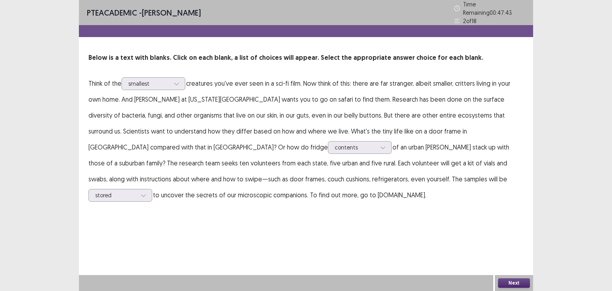
click at [510, 282] on button "Next" at bounding box center [514, 283] width 32 height 10
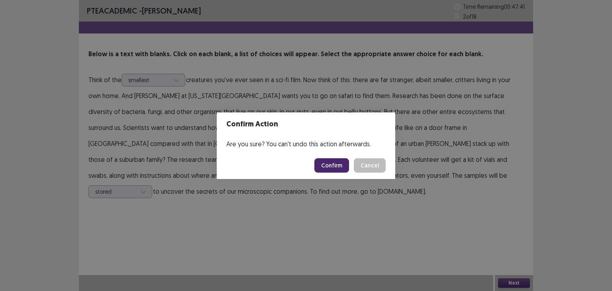
click at [338, 168] on button "Confirm" at bounding box center [331, 165] width 35 height 14
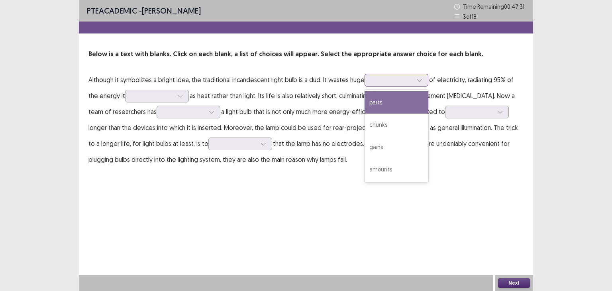
click at [374, 77] on div at bounding box center [391, 80] width 41 height 8
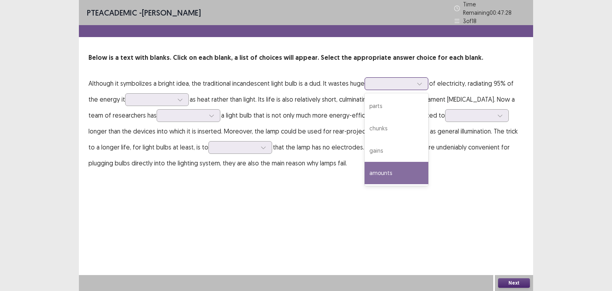
click at [386, 166] on div "amounts" at bounding box center [396, 173] width 64 height 22
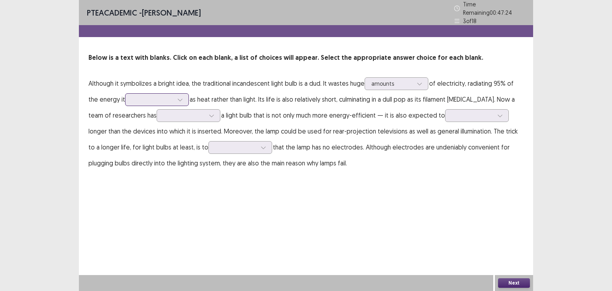
click at [157, 96] on div at bounding box center [152, 100] width 41 height 8
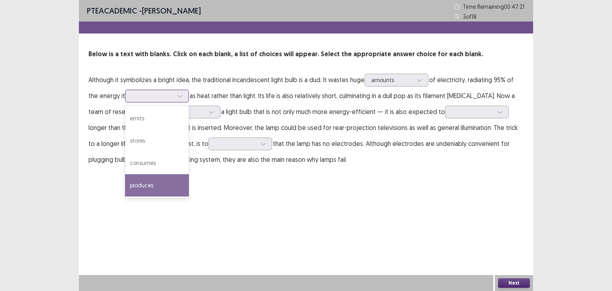
click at [143, 182] on div "produces" at bounding box center [157, 185] width 64 height 22
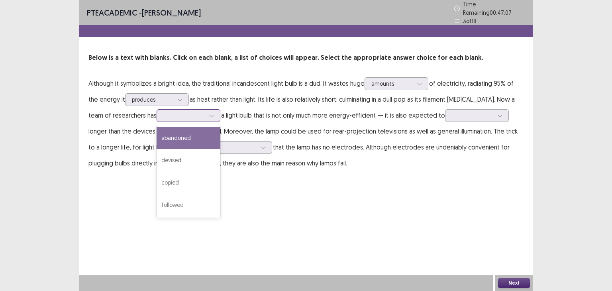
click at [169, 114] on div at bounding box center [183, 116] width 41 height 8
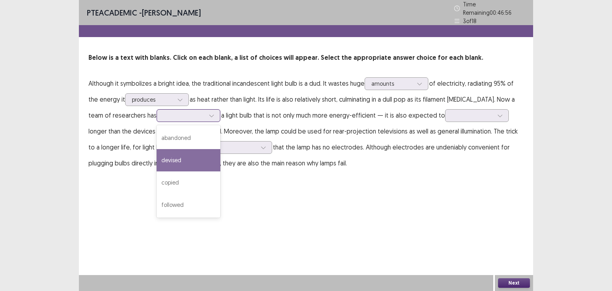
click at [164, 155] on div "devised" at bounding box center [189, 160] width 64 height 22
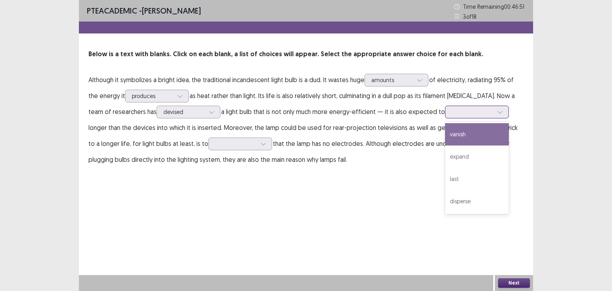
click at [452, 109] on div at bounding box center [472, 112] width 41 height 8
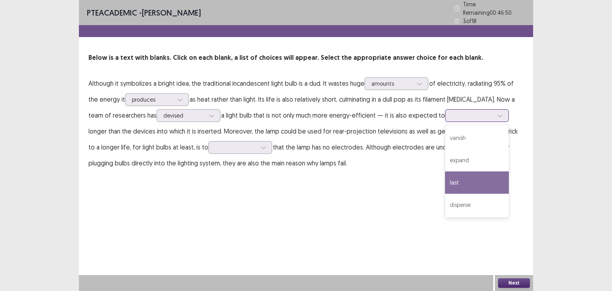
click at [445, 174] on div "last" at bounding box center [477, 182] width 64 height 22
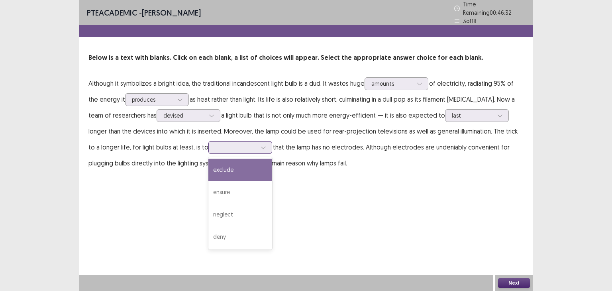
click at [215, 143] on div at bounding box center [235, 147] width 41 height 8
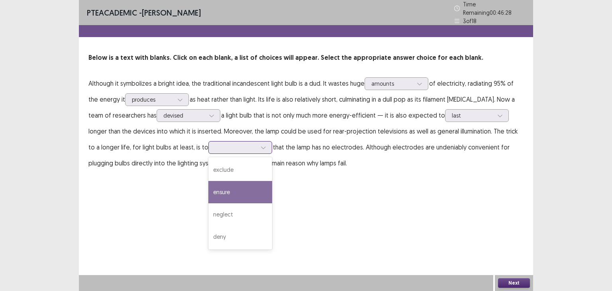
click at [208, 188] on div "ensure" at bounding box center [240, 192] width 64 height 22
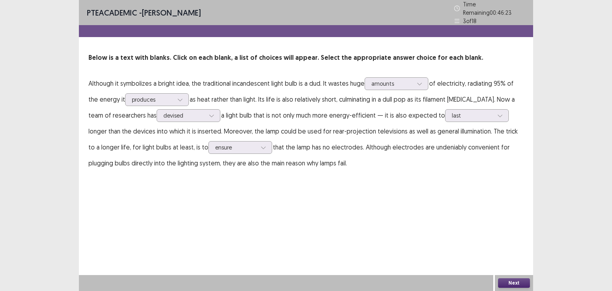
click at [513, 280] on button "Next" at bounding box center [514, 283] width 32 height 10
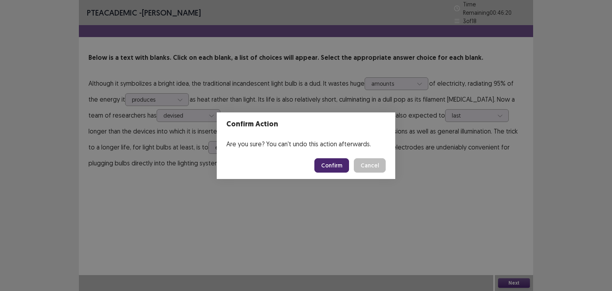
click at [340, 166] on button "Confirm" at bounding box center [331, 165] width 35 height 14
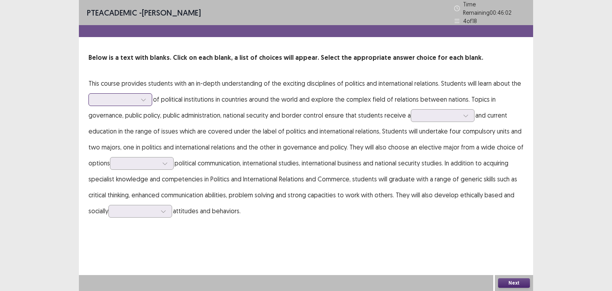
click at [127, 96] on div at bounding box center [115, 100] width 41 height 8
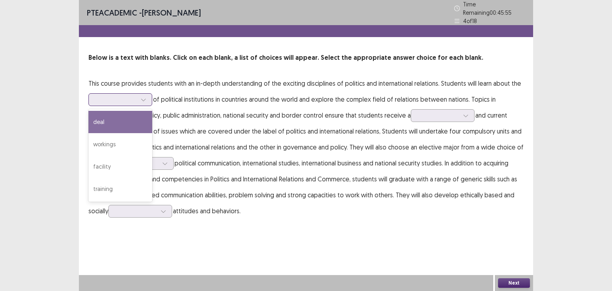
click at [149, 95] on div at bounding box center [120, 99] width 64 height 13
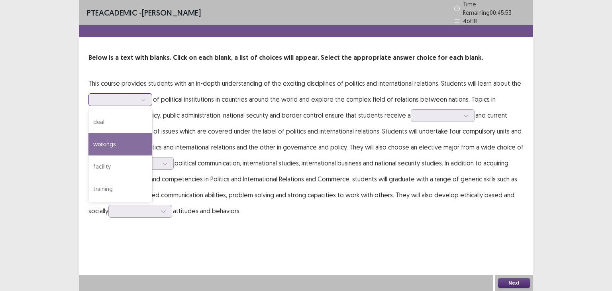
click at [139, 133] on div "workings" at bounding box center [120, 144] width 64 height 22
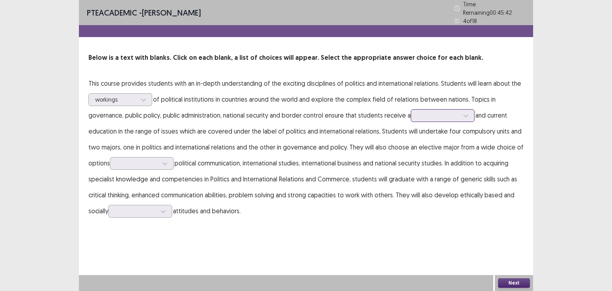
click at [424, 113] on div at bounding box center [437, 116] width 41 height 8
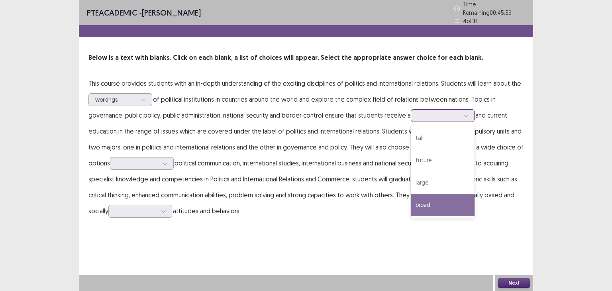
click at [422, 196] on div "broad" at bounding box center [443, 205] width 64 height 22
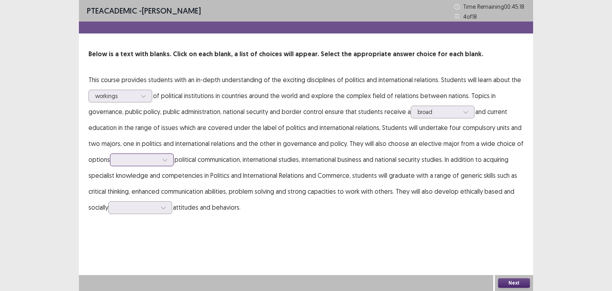
click at [151, 158] on div at bounding box center [137, 160] width 41 height 8
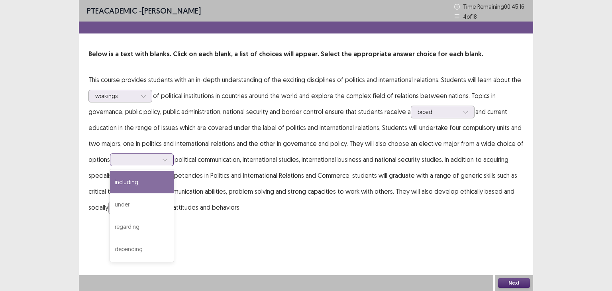
click at [152, 187] on div "including" at bounding box center [142, 182] width 64 height 22
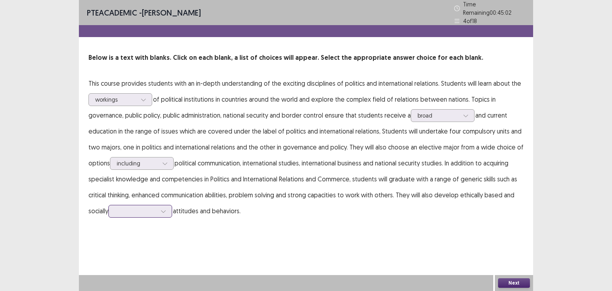
click at [157, 207] on div at bounding box center [135, 211] width 41 height 8
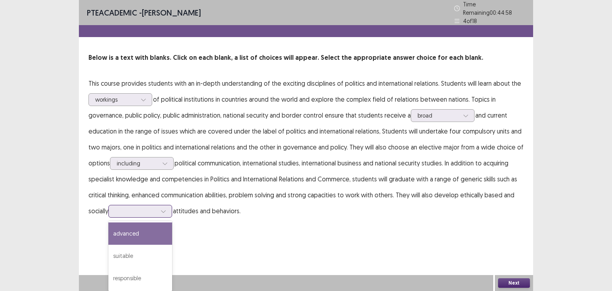
click at [147, 238] on div "advanced" at bounding box center [140, 233] width 64 height 22
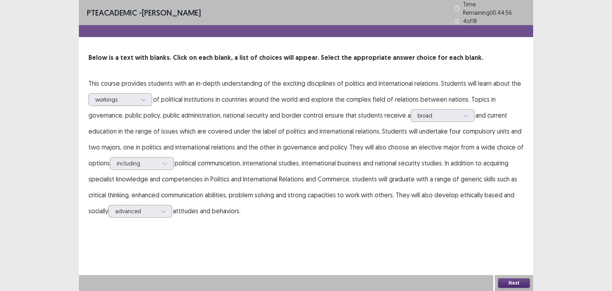
click at [511, 282] on button "Next" at bounding box center [514, 283] width 32 height 10
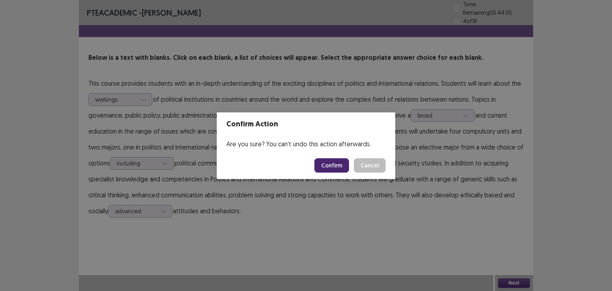
click at [337, 164] on button "Confirm" at bounding box center [331, 165] width 35 height 14
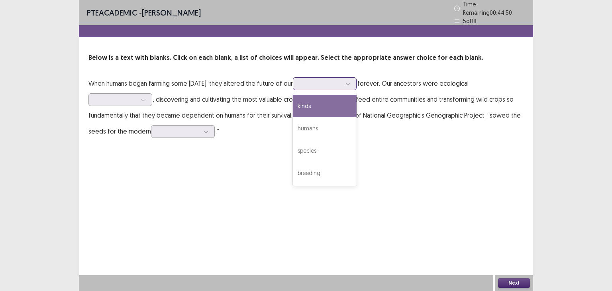
click at [342, 84] on div at bounding box center [320, 83] width 43 height 9
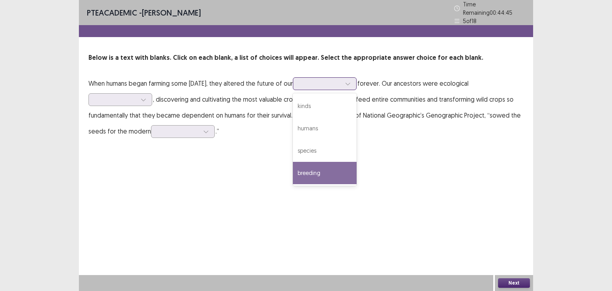
click at [343, 169] on div "breeding" at bounding box center [325, 173] width 64 height 22
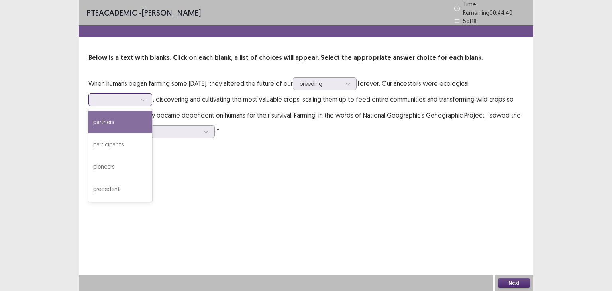
click at [145, 98] on icon at bounding box center [144, 100] width 6 height 6
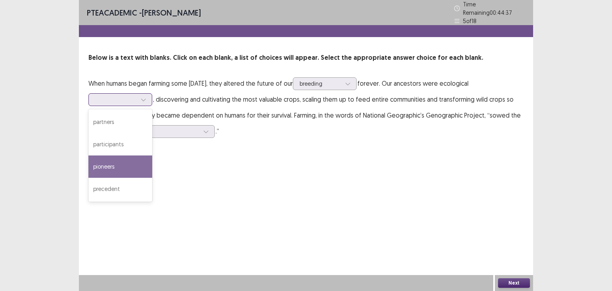
click at [123, 161] on div "pioneers" at bounding box center [120, 166] width 64 height 22
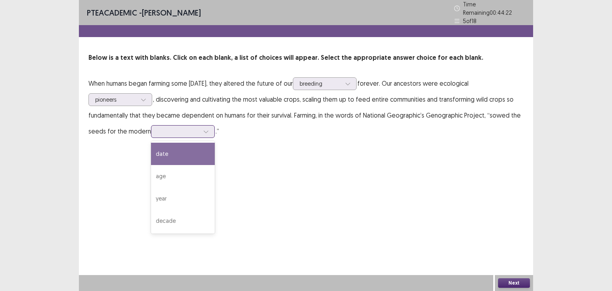
click at [192, 128] on div at bounding box center [178, 131] width 41 height 8
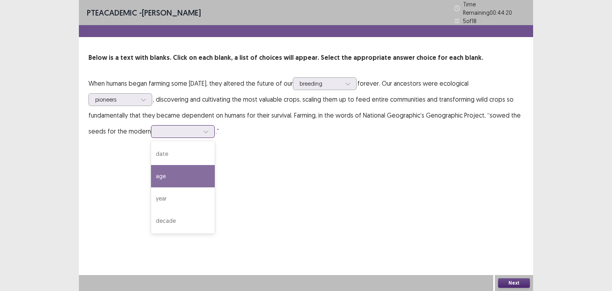
click at [181, 168] on div "age" at bounding box center [183, 176] width 64 height 22
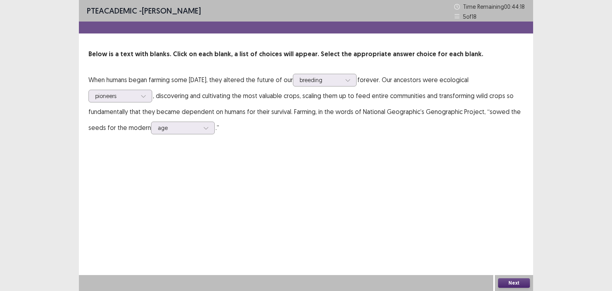
click at [520, 286] on button "Next" at bounding box center [514, 283] width 32 height 10
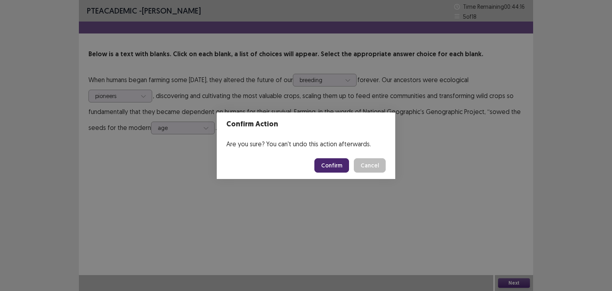
click at [327, 166] on button "Confirm" at bounding box center [331, 165] width 35 height 14
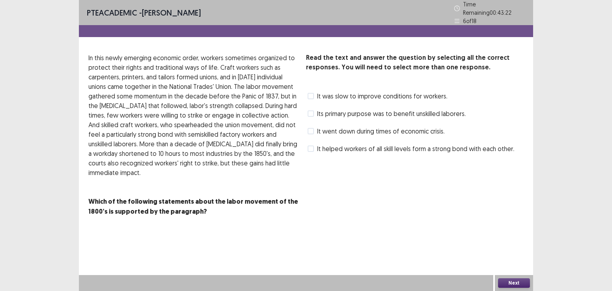
click at [342, 131] on span "It went down during times of economic crisis." at bounding box center [380, 131] width 127 height 10
click at [513, 281] on button "Next" at bounding box center [514, 283] width 32 height 10
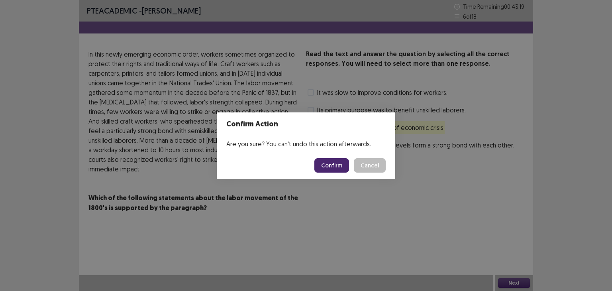
click at [337, 167] on button "Confirm" at bounding box center [331, 165] width 35 height 14
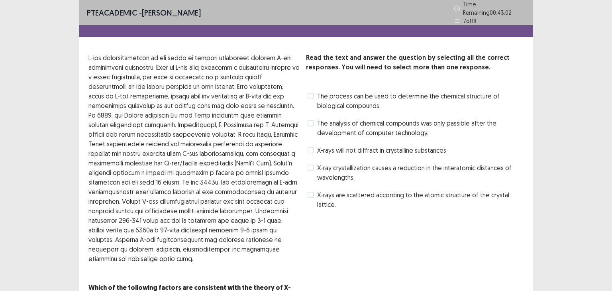
click at [309, 93] on span at bounding box center [310, 96] width 6 height 6
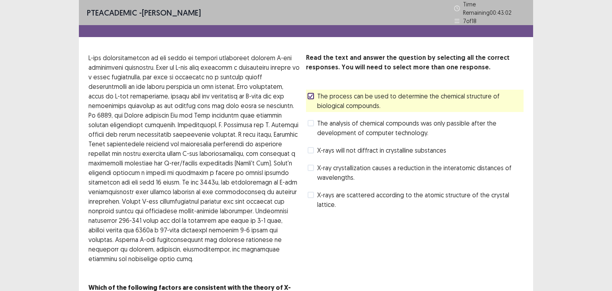
click at [315, 117] on div "The analysis of chemical compounds was only passible after the development of c…" at bounding box center [414, 128] width 217 height 22
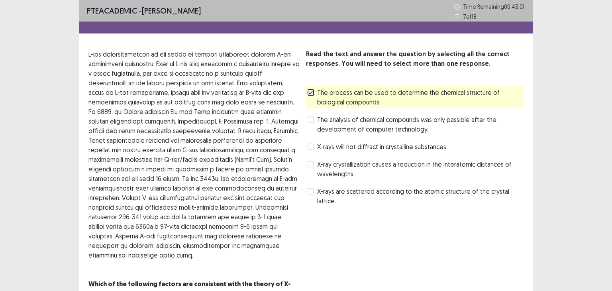
click at [315, 121] on label "The analysis of chemical compounds was only passible after the development of c…" at bounding box center [415, 124] width 216 height 19
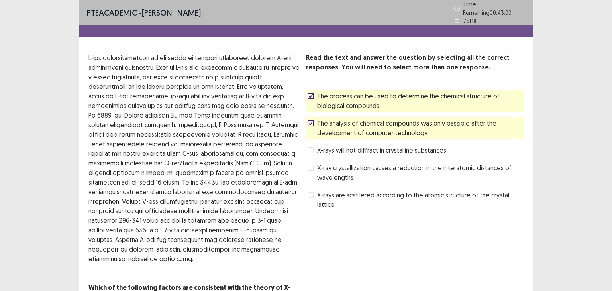
click at [310, 147] on span at bounding box center [310, 150] width 6 height 6
click at [307, 165] on span at bounding box center [310, 168] width 6 height 6
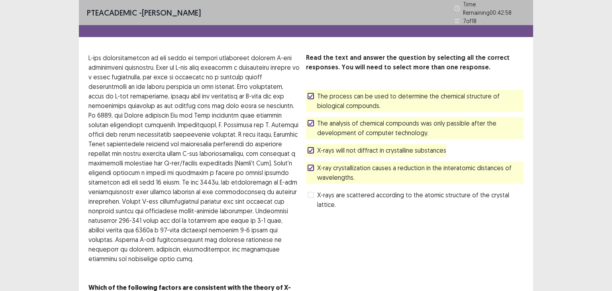
click at [308, 192] on span at bounding box center [310, 195] width 6 height 6
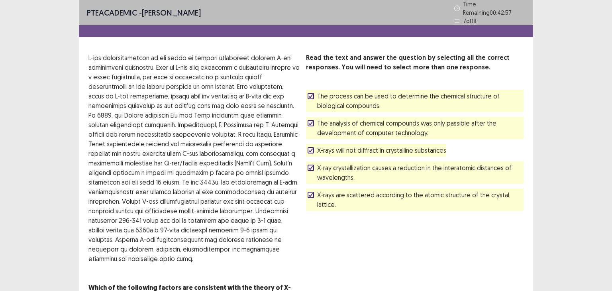
scroll to position [42, 0]
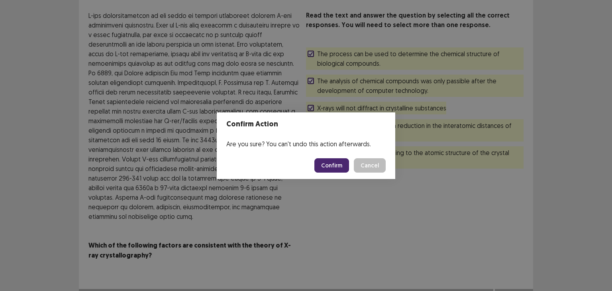
click at [330, 162] on button "Confirm" at bounding box center [331, 165] width 35 height 14
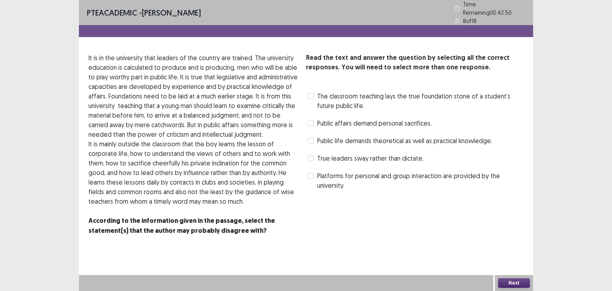
click at [314, 93] on label "The classroom teaching lays the true foundation stone of a student’s future pub…" at bounding box center [415, 100] width 216 height 19
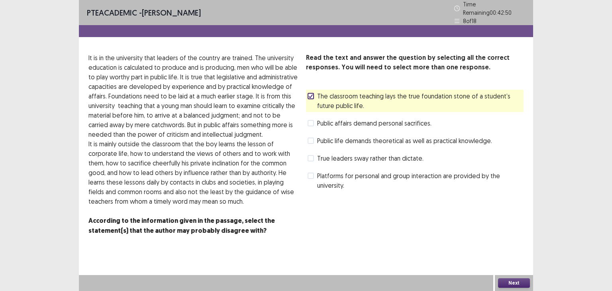
click at [319, 117] on div "Public affairs demand personal sacrifices." at bounding box center [368, 123] width 125 height 13
click at [317, 123] on span "Public affairs demand personal sacrifices." at bounding box center [374, 123] width 114 height 10
click at [315, 141] on label "Public life demands theoretical as well as practical knowledge." at bounding box center [399, 141] width 184 height 10
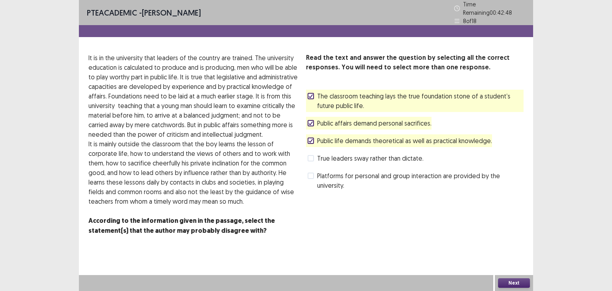
click at [315, 153] on label "True leaders sway rather than dictate." at bounding box center [365, 158] width 116 height 10
click at [317, 171] on span "Platforms for personal and group interaction are provided by the university." at bounding box center [420, 180] width 206 height 19
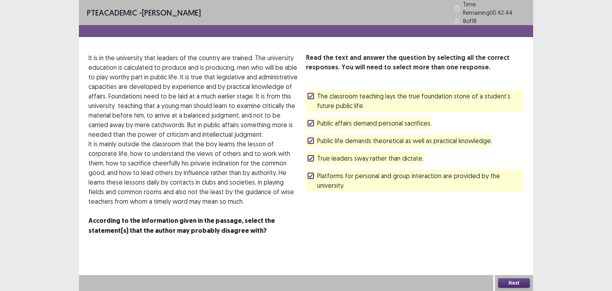
click at [511, 285] on button "Next" at bounding box center [514, 283] width 32 height 10
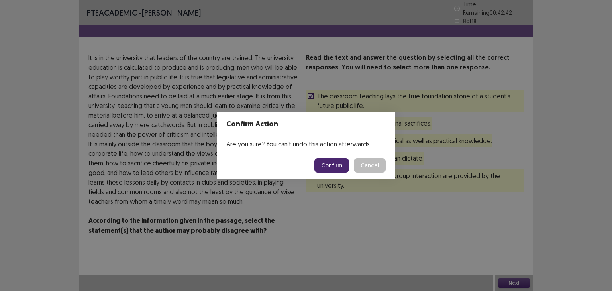
click at [334, 164] on button "Confirm" at bounding box center [331, 165] width 35 height 14
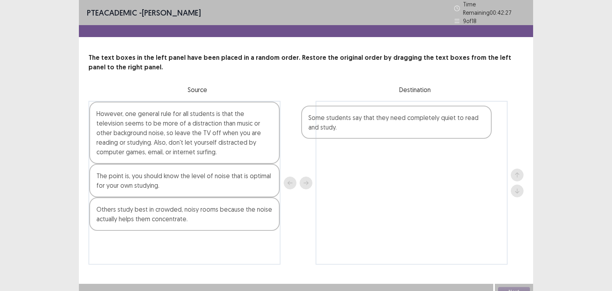
drag, startPoint x: 221, startPoint y: 177, endPoint x: 437, endPoint y: 121, distance: 222.9
click at [437, 121] on div "However, one general rule for all students is that the television seems to be m…" at bounding box center [305, 183] width 435 height 164
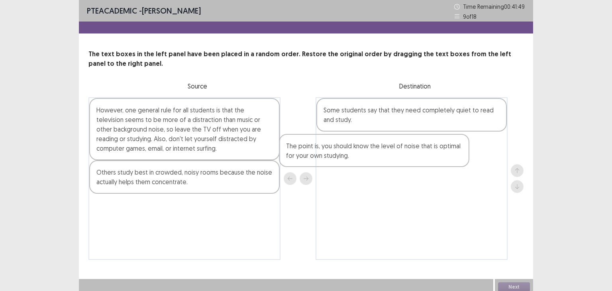
drag, startPoint x: 233, startPoint y: 186, endPoint x: 343, endPoint y: 153, distance: 114.8
click at [427, 153] on div "However, one general rule for all students is that the television seems to be m…" at bounding box center [305, 178] width 435 height 163
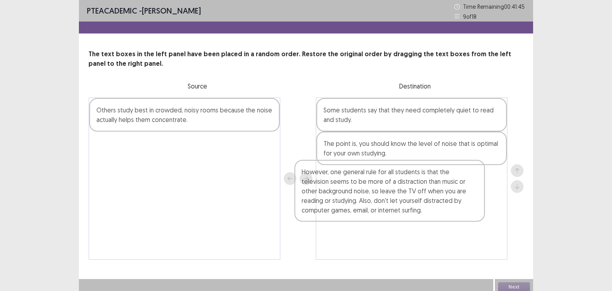
drag, startPoint x: 188, startPoint y: 125, endPoint x: 405, endPoint y: 192, distance: 227.2
click at [405, 193] on div "However, one general rule for all students is that the television seems to be m…" at bounding box center [305, 178] width 435 height 163
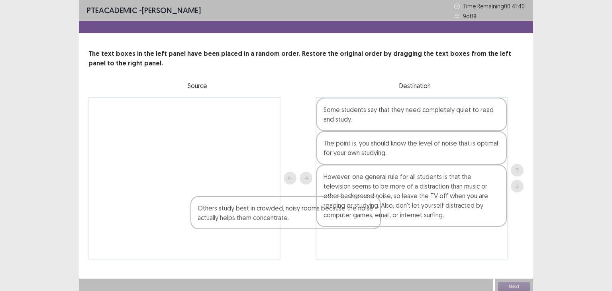
scroll to position [4, 0]
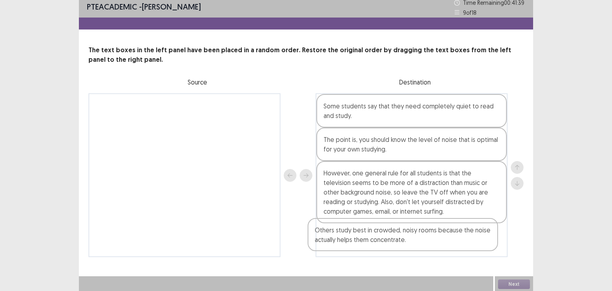
drag, startPoint x: 219, startPoint y: 112, endPoint x: 440, endPoint y: 234, distance: 252.3
click at [440, 234] on div "Others study best in crowded, noisy rooms because the noise actually helps them…" at bounding box center [305, 175] width 435 height 164
click at [501, 280] on button "Next" at bounding box center [514, 285] width 32 height 10
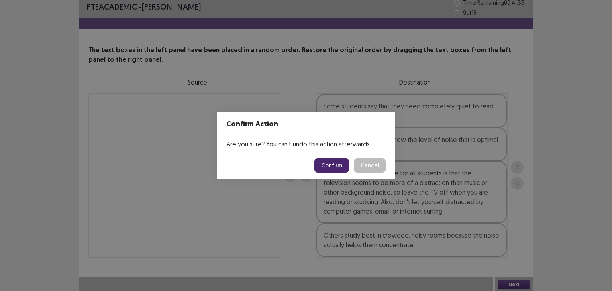
click at [330, 165] on button "Confirm" at bounding box center [331, 165] width 35 height 14
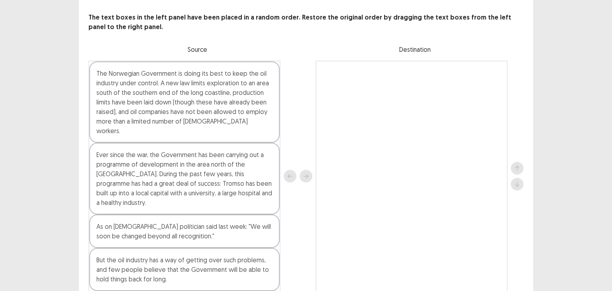
scroll to position [52, 0]
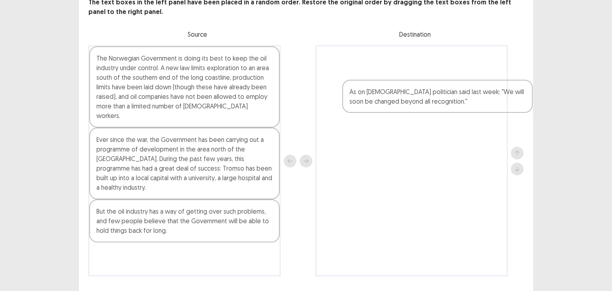
drag, startPoint x: 184, startPoint y: 200, endPoint x: 441, endPoint y: 99, distance: 275.9
click at [441, 99] on div "The Norwegian Government is doing its best to keep the oil industry under contr…" at bounding box center [305, 160] width 435 height 231
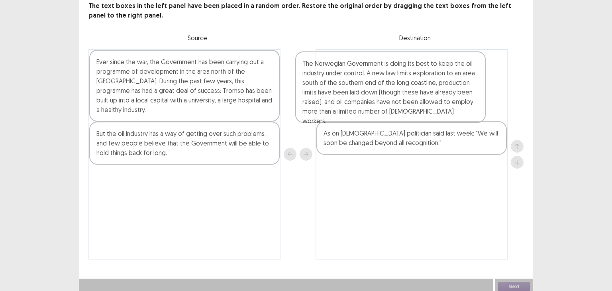
drag, startPoint x: 256, startPoint y: 88, endPoint x: 468, endPoint y: 92, distance: 211.9
click at [466, 92] on div "The Norwegian Government is doing its best to keep the oil industry under contr…" at bounding box center [305, 154] width 435 height 210
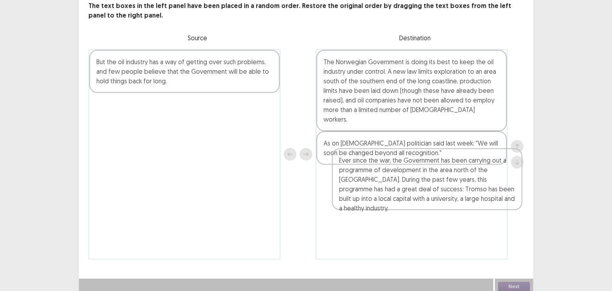
drag, startPoint x: 198, startPoint y: 91, endPoint x: 445, endPoint y: 199, distance: 269.5
click at [445, 199] on div "Ever since the war, the Government has been carrying out a programme of develop…" at bounding box center [305, 154] width 435 height 210
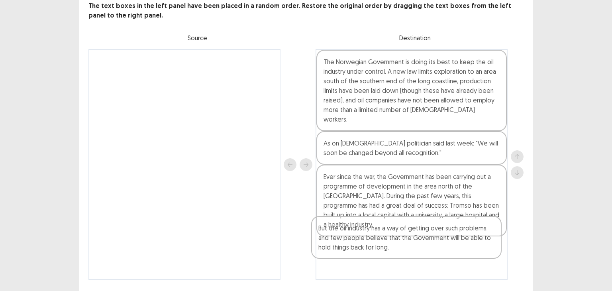
drag, startPoint x: 196, startPoint y: 78, endPoint x: 417, endPoint y: 250, distance: 280.8
click at [417, 250] on div "But the oil industry has a way of getting over such problems, and few people be…" at bounding box center [305, 164] width 435 height 231
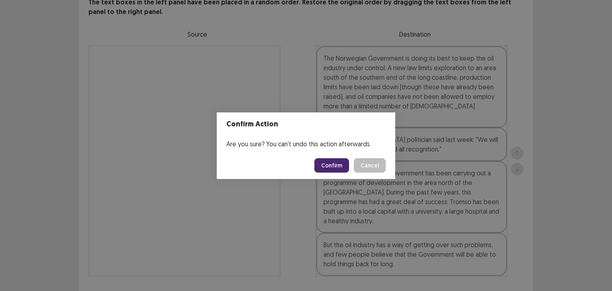
click at [337, 165] on button "Confirm" at bounding box center [331, 165] width 35 height 14
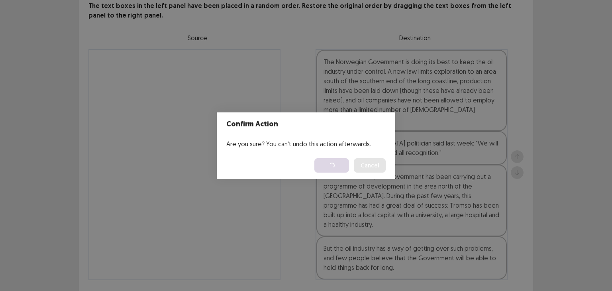
scroll to position [0, 0]
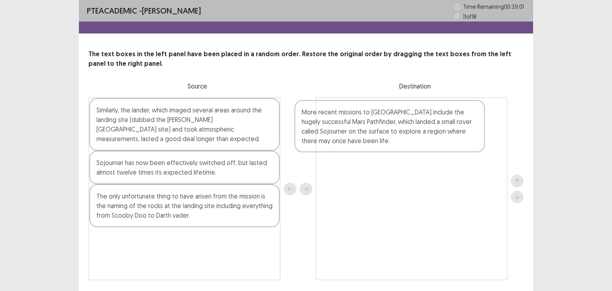
drag, startPoint x: 210, startPoint y: 144, endPoint x: 417, endPoint y: 145, distance: 207.1
click at [417, 145] on div "More recent missions to [GEOGRAPHIC_DATA] include the hugely successful Mars Pa…" at bounding box center [305, 188] width 435 height 183
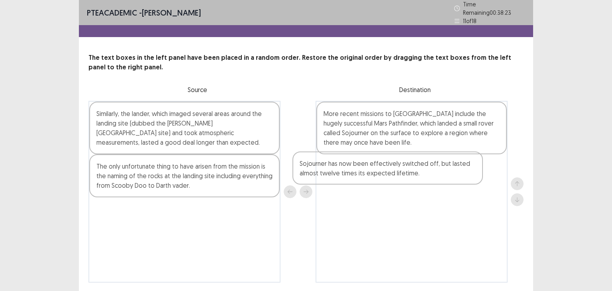
drag, startPoint x: 196, startPoint y: 176, endPoint x: 402, endPoint y: 176, distance: 205.9
click at [402, 176] on div "Similarly, the lander, which imaged several areas around the landing site (dubb…" at bounding box center [305, 192] width 435 height 182
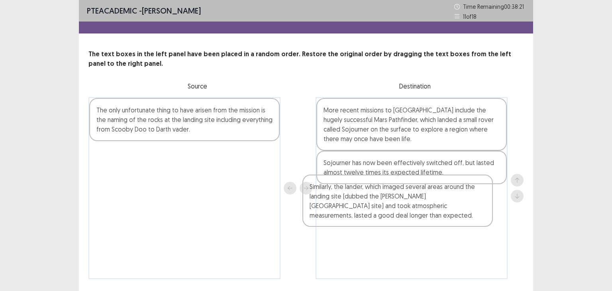
drag, startPoint x: 182, startPoint y: 141, endPoint x: 265, endPoint y: 150, distance: 84.1
click at [397, 218] on div "Similarly, the lander, which imaged several areas around the landing site (dubb…" at bounding box center [305, 188] width 435 height 182
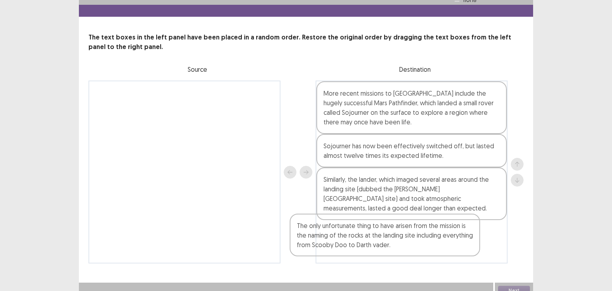
scroll to position [23, 0]
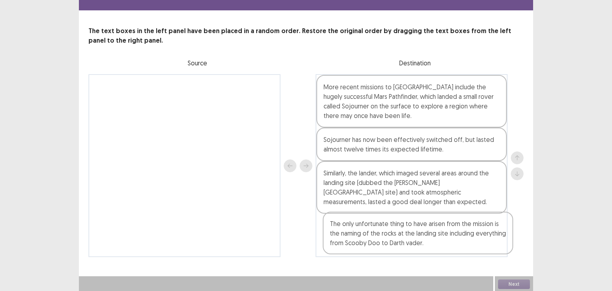
drag, startPoint x: 168, startPoint y: 123, endPoint x: 406, endPoint y: 237, distance: 264.0
click at [406, 237] on div "The only unfortunate thing to have arisen from the mission is the naming of the…" at bounding box center [305, 165] width 435 height 183
click at [503, 282] on button "Next" at bounding box center [514, 285] width 32 height 10
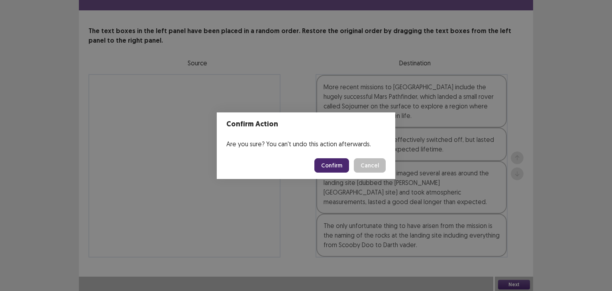
click at [341, 166] on button "Confirm" at bounding box center [331, 165] width 35 height 14
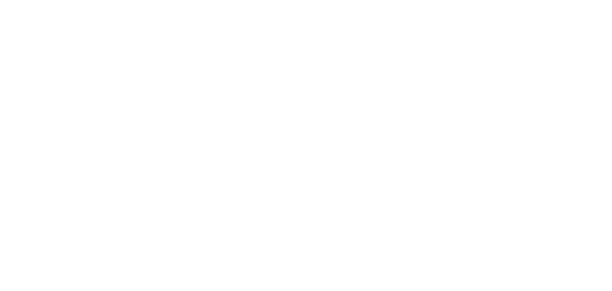
scroll to position [0, 0]
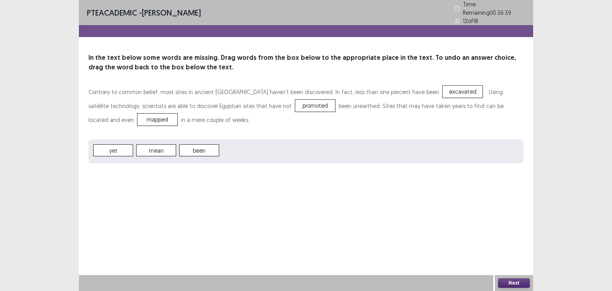
click at [515, 282] on button "Next" at bounding box center [514, 283] width 32 height 10
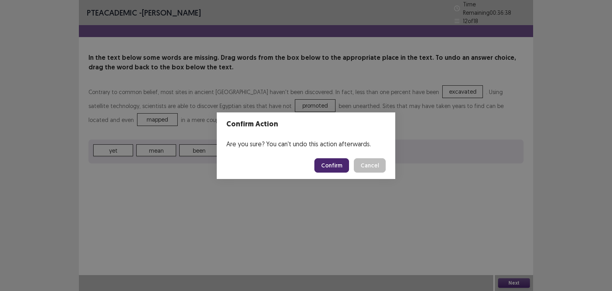
click at [321, 168] on button "Confirm" at bounding box center [331, 165] width 35 height 14
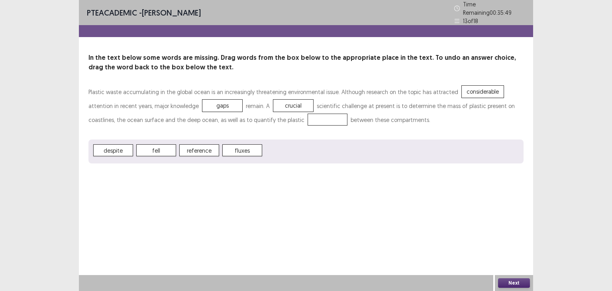
click at [239, 146] on span "fluxes" at bounding box center [242, 150] width 40 height 12
click at [515, 285] on button "Next" at bounding box center [514, 283] width 32 height 10
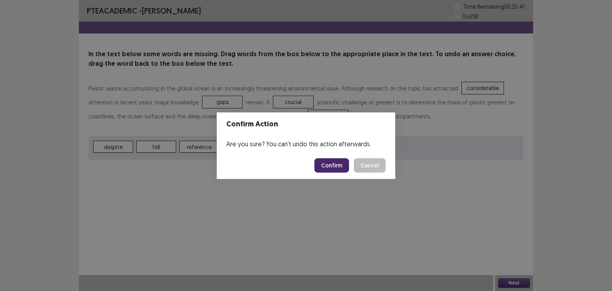
click at [329, 165] on button "Confirm" at bounding box center [331, 165] width 35 height 14
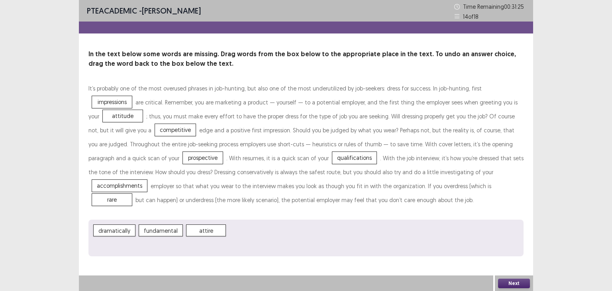
click at [515, 281] on button "Next" at bounding box center [514, 283] width 32 height 10
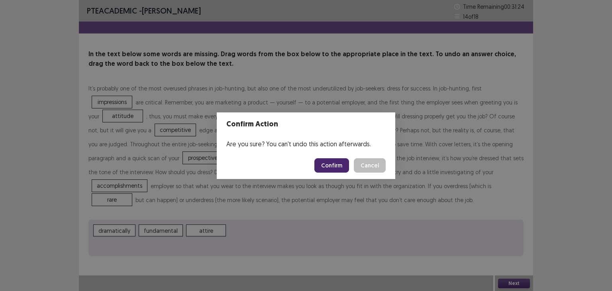
click at [338, 161] on button "Confirm" at bounding box center [331, 165] width 35 height 14
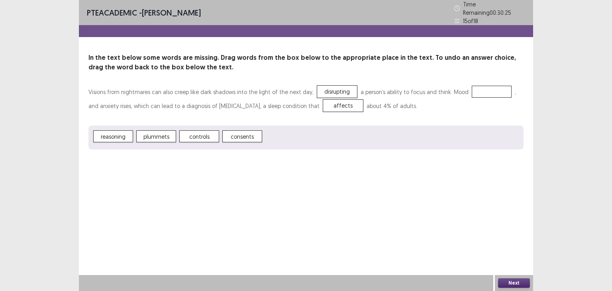
click at [325, 100] on span "affects" at bounding box center [343, 106] width 40 height 12
click at [505, 282] on button "Next" at bounding box center [514, 283] width 32 height 10
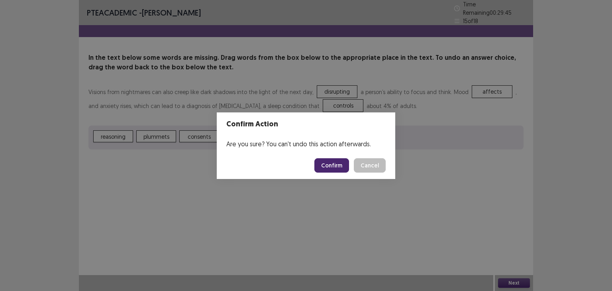
click at [338, 161] on button "Confirm" at bounding box center [331, 165] width 35 height 14
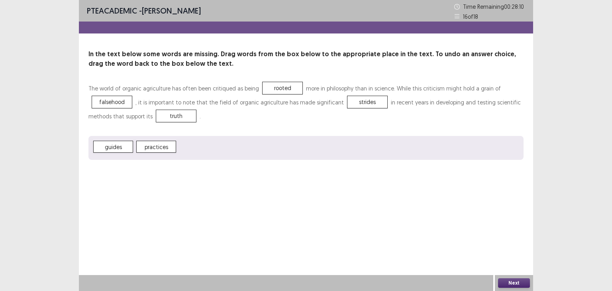
click at [496, 280] on div "Next" at bounding box center [514, 283] width 38 height 16
click at [507, 283] on button "Next" at bounding box center [514, 283] width 32 height 10
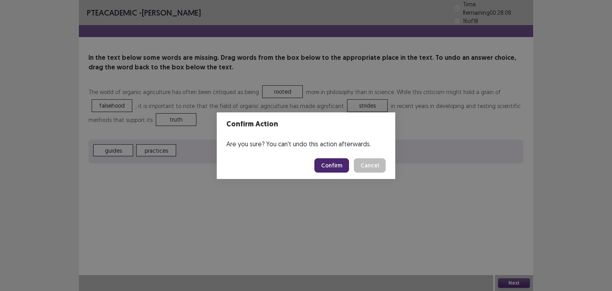
click at [333, 167] on button "Confirm" at bounding box center [331, 165] width 35 height 14
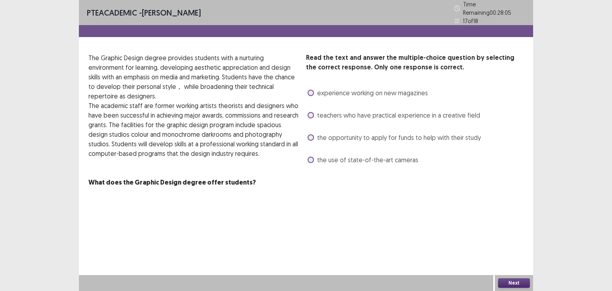
click at [315, 88] on label "experience working on new magazines" at bounding box center [367, 93] width 120 height 10
click at [312, 112] on span at bounding box center [310, 115] width 6 height 6
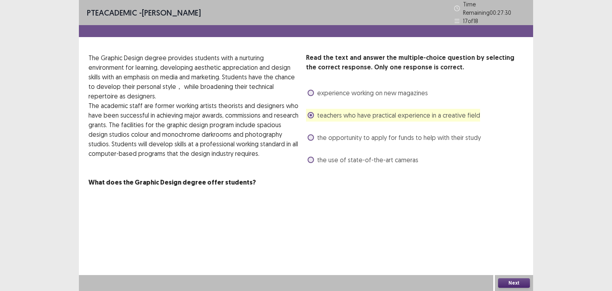
click at [373, 88] on span "experience working on new magazines" at bounding box center [372, 93] width 111 height 10
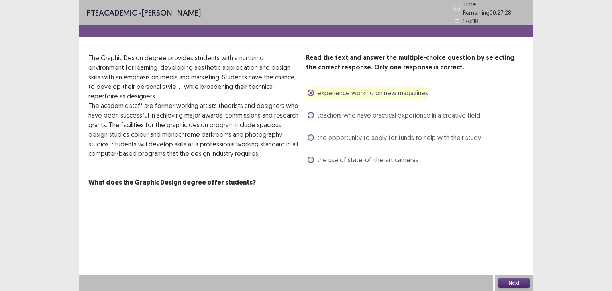
click at [393, 114] on span "teachers who have practical experience in a creative field" at bounding box center [398, 115] width 163 height 10
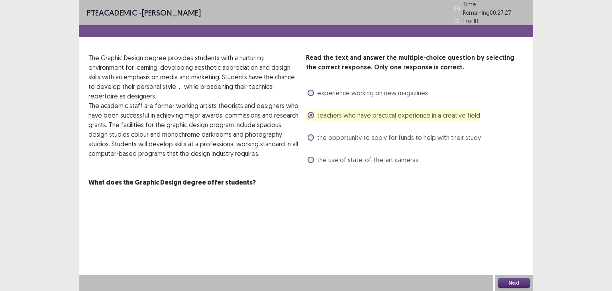
click at [516, 280] on button "Next" at bounding box center [514, 283] width 32 height 10
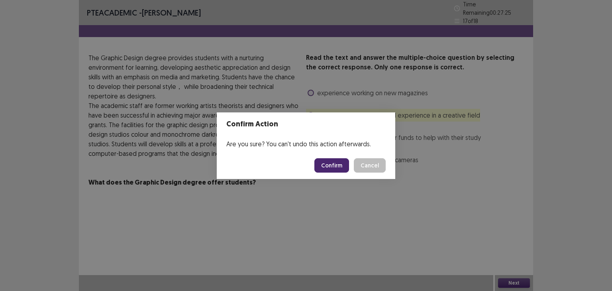
click at [330, 163] on button "Confirm" at bounding box center [331, 165] width 35 height 14
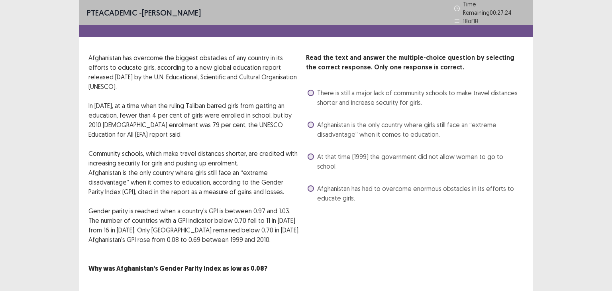
click at [347, 129] on span "Afghanistan is the only country where girls still face an “extreme disadvantage…" at bounding box center [420, 129] width 206 height 19
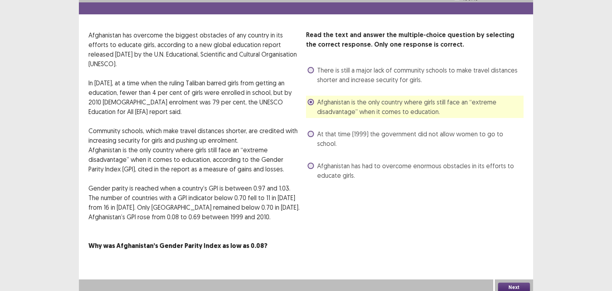
scroll to position [23, 0]
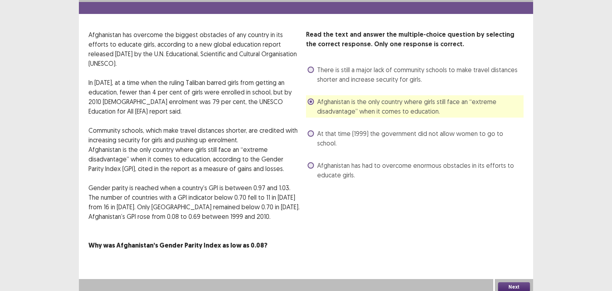
click at [523, 283] on button "Next" at bounding box center [514, 287] width 32 height 10
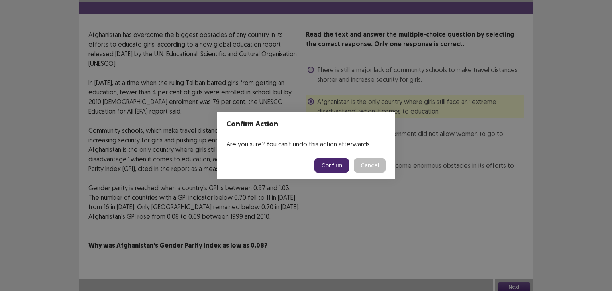
click at [338, 168] on button "Confirm" at bounding box center [331, 165] width 35 height 14
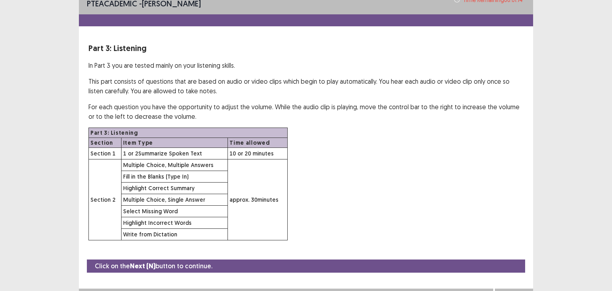
scroll to position [20, 0]
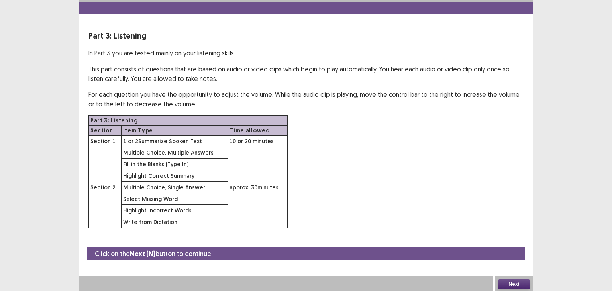
click at [515, 282] on button "Next" at bounding box center [514, 284] width 32 height 10
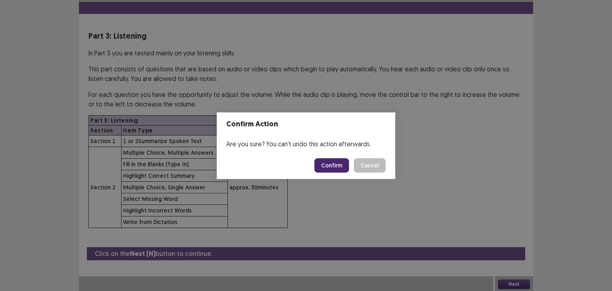
click at [329, 167] on button "Confirm" at bounding box center [331, 165] width 35 height 14
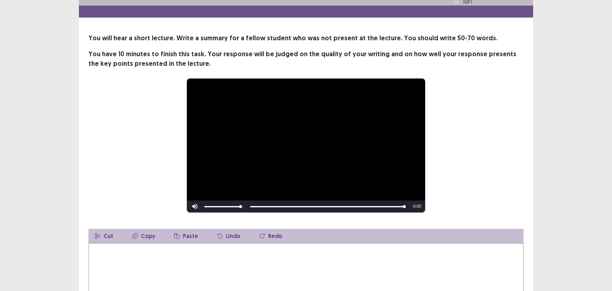
scroll to position [105, 0]
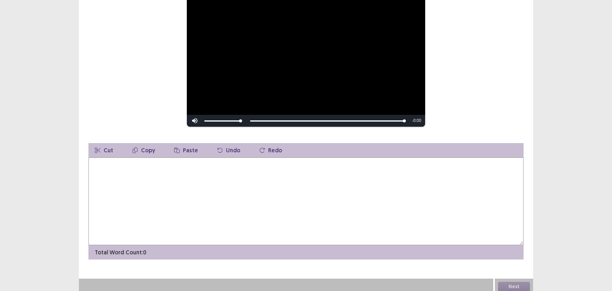
click at [332, 187] on textarea at bounding box center [305, 201] width 435 height 88
type textarea "*"
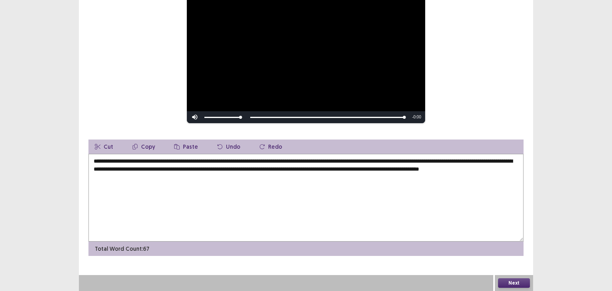
type textarea "**********"
click at [520, 281] on button "Next" at bounding box center [514, 283] width 32 height 10
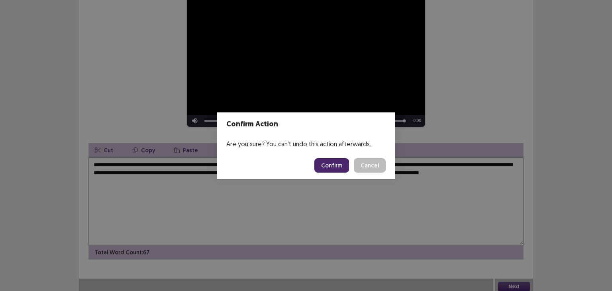
click at [328, 166] on button "Confirm" at bounding box center [331, 165] width 35 height 14
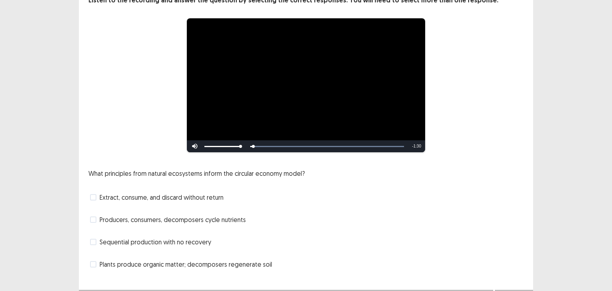
scroll to position [69, 0]
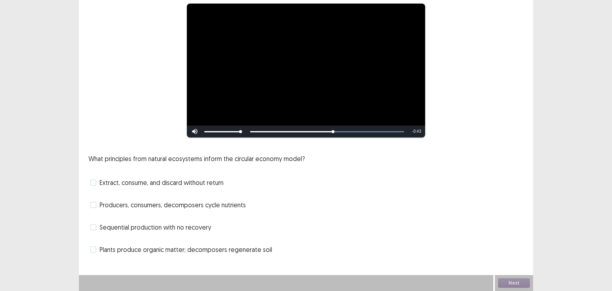
click at [102, 229] on span "Sequential production with no recovery" at bounding box center [156, 227] width 112 height 10
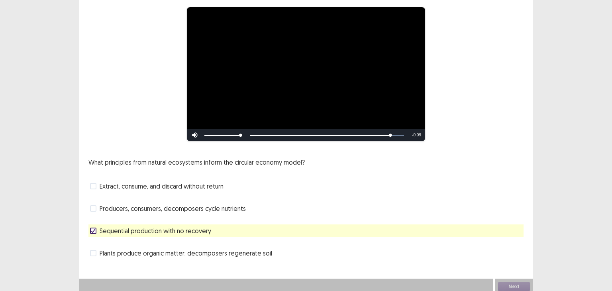
click at [236, 249] on span "Plants produce organic matter; decomposers regenerate soil" at bounding box center [186, 253] width 172 height 10
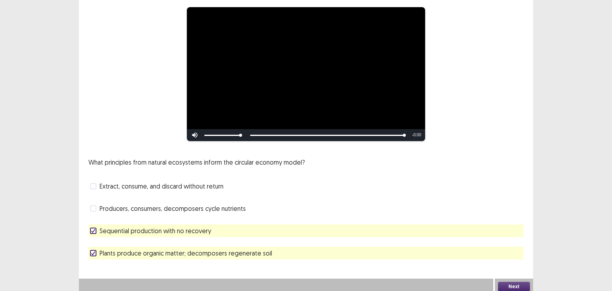
click at [217, 228] on div "Sequential production with no recovery" at bounding box center [305, 230] width 435 height 13
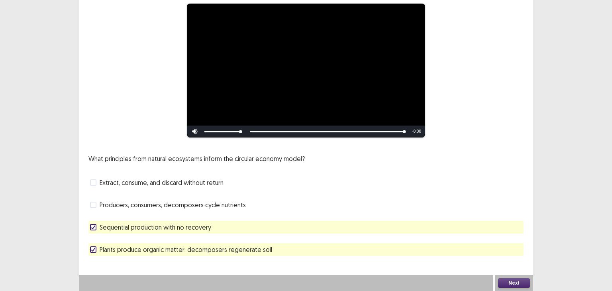
click at [94, 227] on icon at bounding box center [93, 227] width 5 height 4
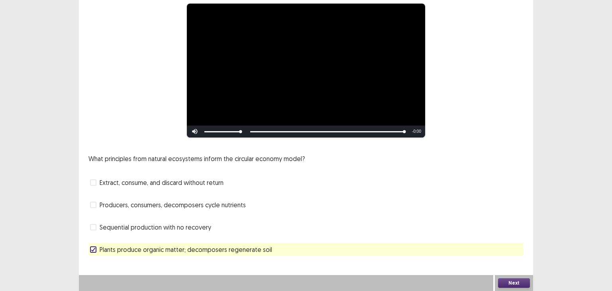
click at [94, 207] on span at bounding box center [93, 205] width 6 height 6
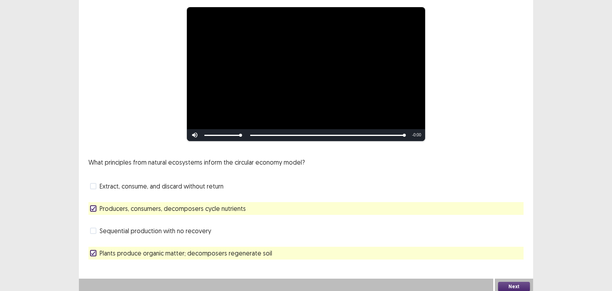
click at [525, 282] on button "Next" at bounding box center [514, 287] width 32 height 10
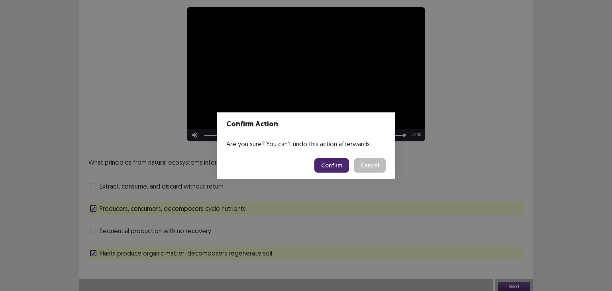
click at [335, 170] on button "Confirm" at bounding box center [331, 165] width 35 height 14
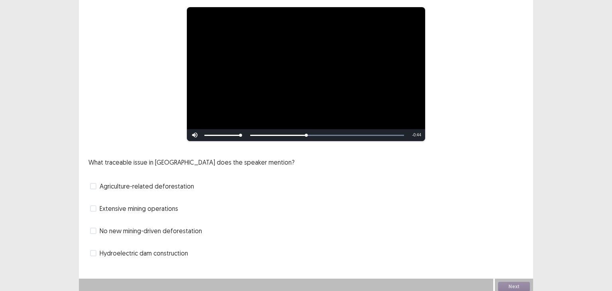
click at [98, 229] on label "No new mining-driven deforestation" at bounding box center [146, 231] width 112 height 10
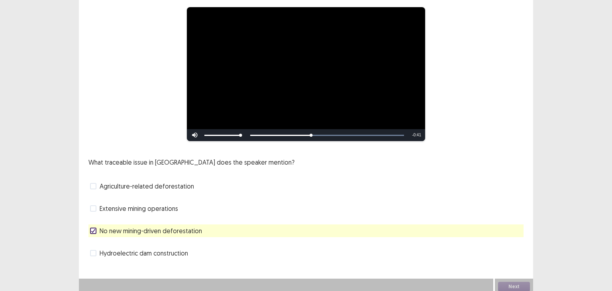
click at [102, 184] on span "Agriculture-related deforestation" at bounding box center [147, 186] width 94 height 10
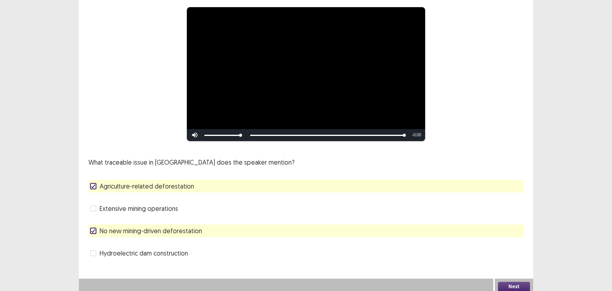
click at [518, 282] on button "Next" at bounding box center [514, 287] width 32 height 10
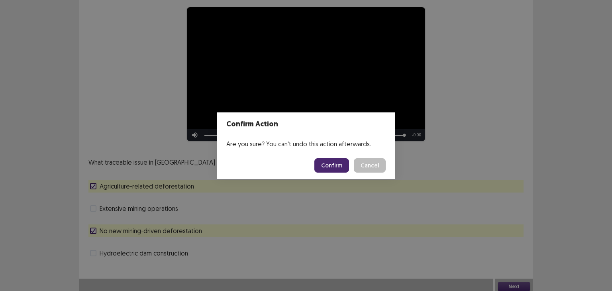
click at [336, 167] on button "Confirm" at bounding box center [331, 165] width 35 height 14
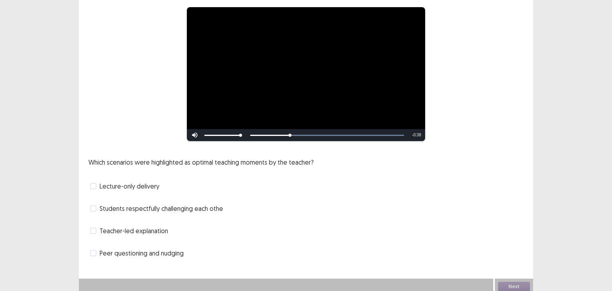
click at [158, 248] on span "Peer questioning and nudging" at bounding box center [142, 253] width 84 height 10
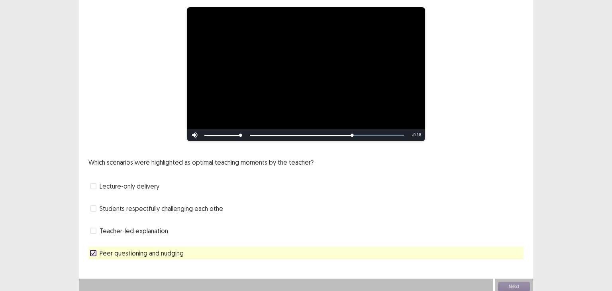
click at [176, 206] on span "Students respectfully challenging each othe" at bounding box center [161, 209] width 123 height 10
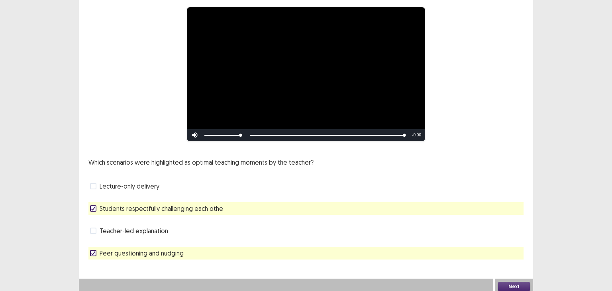
click at [514, 282] on button "Next" at bounding box center [514, 287] width 32 height 10
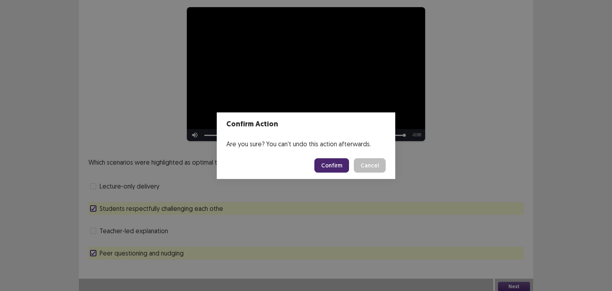
click at [339, 163] on button "Confirm" at bounding box center [331, 165] width 35 height 14
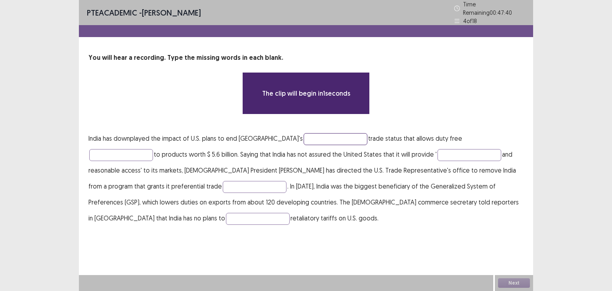
click at [304, 133] on input "text" at bounding box center [336, 139] width 64 height 12
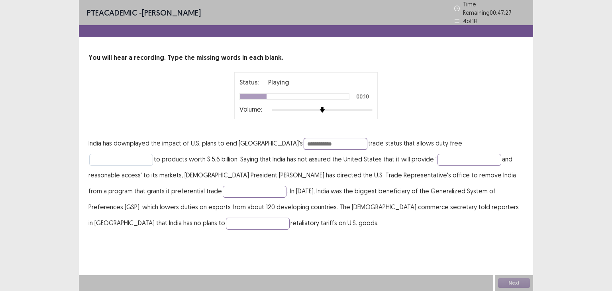
type input "**********"
click at [153, 154] on input "text" at bounding box center [121, 160] width 64 height 12
type input "******"
click at [437, 154] on input "text" at bounding box center [469, 160] width 64 height 12
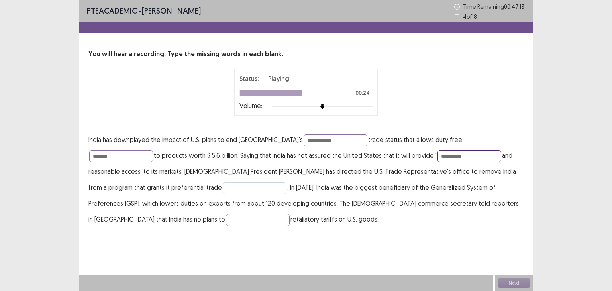
type input "*********"
click at [223, 185] on input "text" at bounding box center [255, 188] width 64 height 12
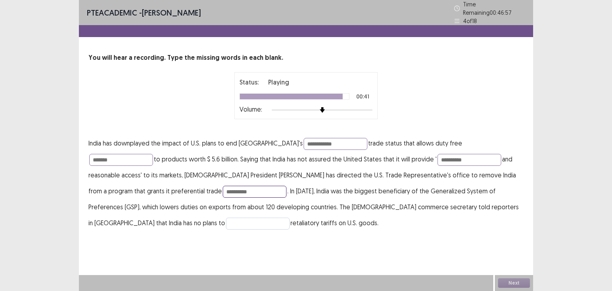
type input "*********"
click at [290, 217] on input "text" at bounding box center [258, 223] width 64 height 12
type input "******"
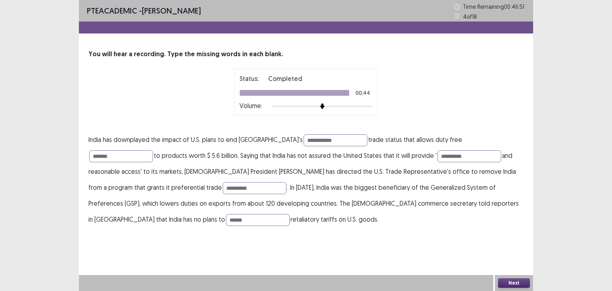
click at [515, 283] on button "Next" at bounding box center [514, 283] width 32 height 10
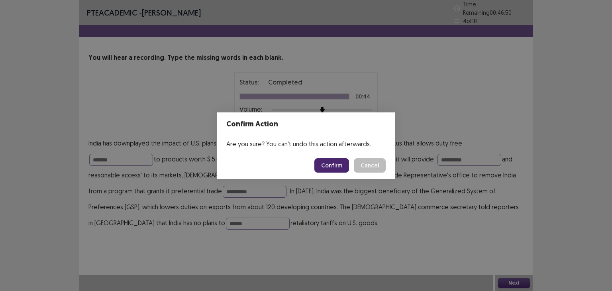
click at [332, 165] on button "Confirm" at bounding box center [331, 165] width 35 height 14
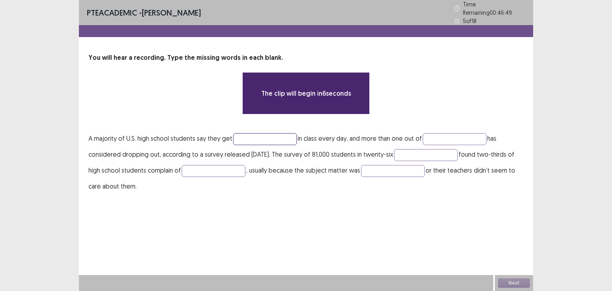
click at [265, 138] on input "text" at bounding box center [265, 139] width 64 height 12
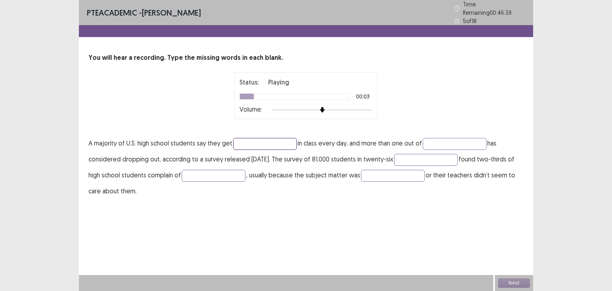
click at [263, 143] on input "text" at bounding box center [265, 144] width 64 height 12
type input "*****"
click at [457, 143] on input "text" at bounding box center [455, 144] width 64 height 12
type input "****"
click at [435, 160] on input "text" at bounding box center [426, 160] width 64 height 12
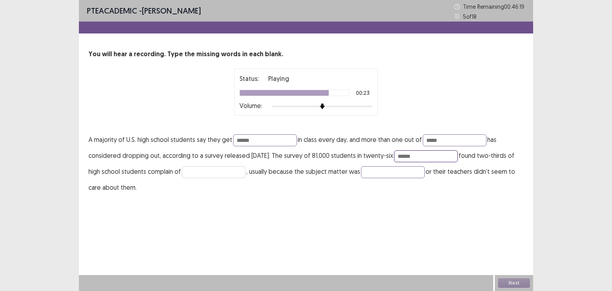
type input "******"
click at [233, 171] on input "text" at bounding box center [214, 172] width 64 height 12
type input "********"
click at [398, 170] on input "text" at bounding box center [393, 172] width 64 height 12
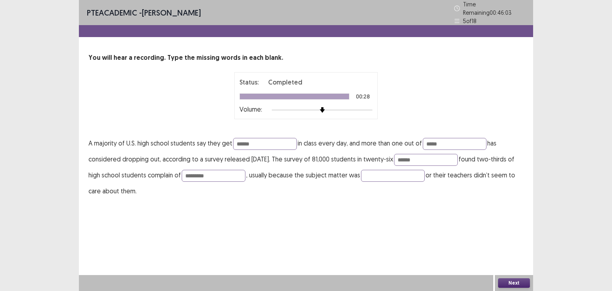
click at [506, 281] on button "Next" at bounding box center [514, 283] width 32 height 10
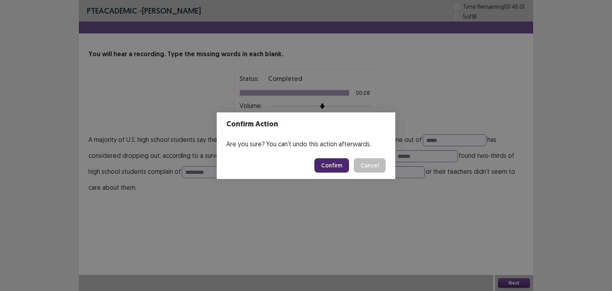
click at [337, 166] on button "Confirm" at bounding box center [331, 165] width 35 height 14
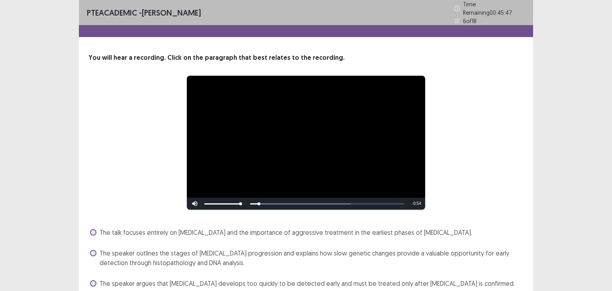
scroll to position [51, 0]
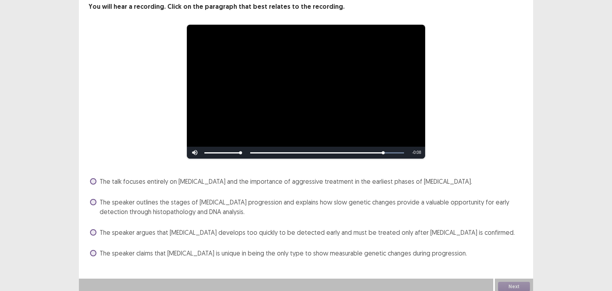
click at [236, 201] on span "The speaker outlines the stages of [MEDICAL_DATA] progression and explains how …" at bounding box center [312, 206] width 424 height 19
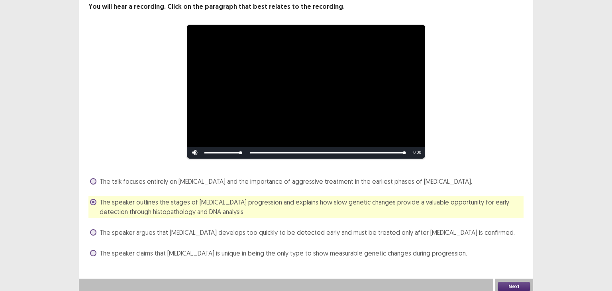
click at [513, 282] on button "Next" at bounding box center [514, 287] width 32 height 10
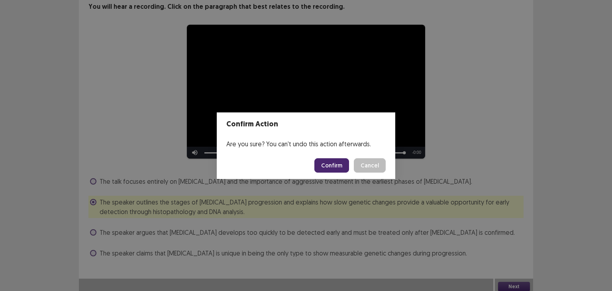
click at [345, 163] on button "Confirm" at bounding box center [331, 165] width 35 height 14
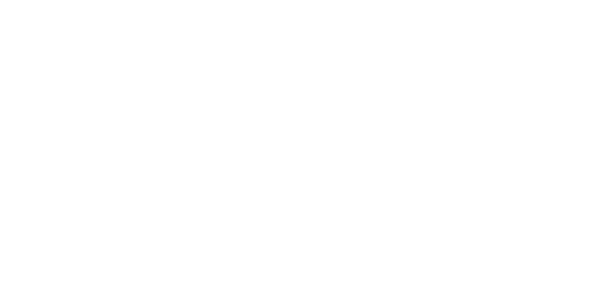
scroll to position [0, 0]
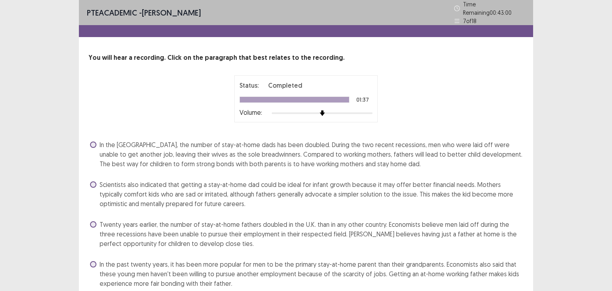
click at [226, 264] on span "In the past twenty years, it has been more popular for men to be the primary st…" at bounding box center [312, 273] width 424 height 29
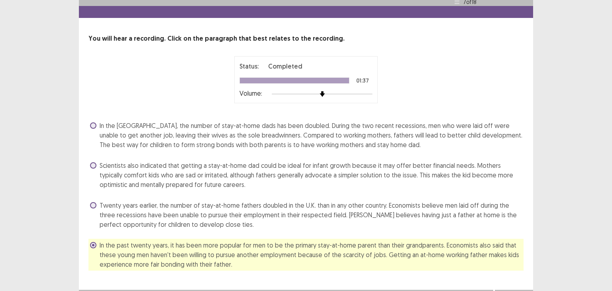
scroll to position [30, 0]
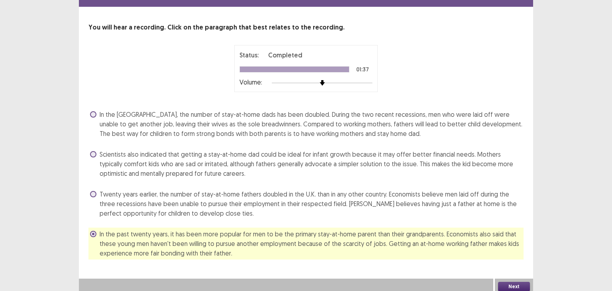
click at [507, 282] on button "Next" at bounding box center [514, 287] width 32 height 10
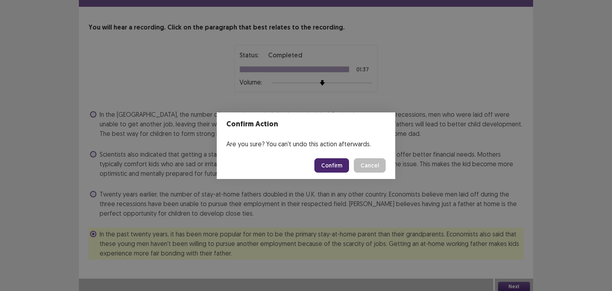
click at [335, 163] on button "Confirm" at bounding box center [331, 165] width 35 height 14
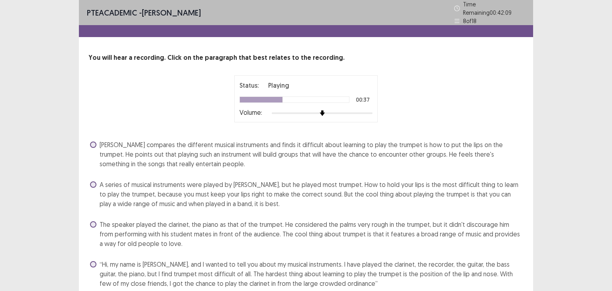
click at [315, 262] on span "“Hi, my name is [PERSON_NAME], and I wanted to tell you about my musical instru…" at bounding box center [312, 273] width 424 height 29
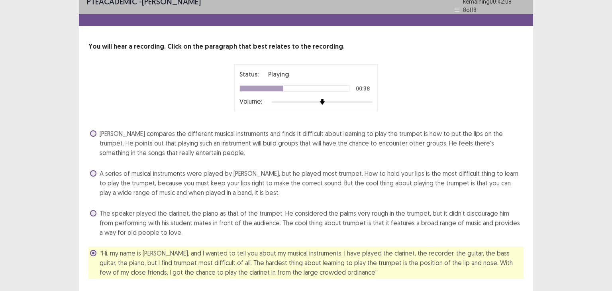
scroll to position [30, 0]
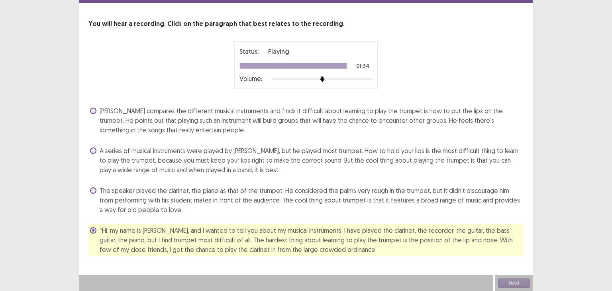
click at [339, 161] on span "A series of musical instruments were played by [PERSON_NAME], but he played mos…" at bounding box center [312, 160] width 424 height 29
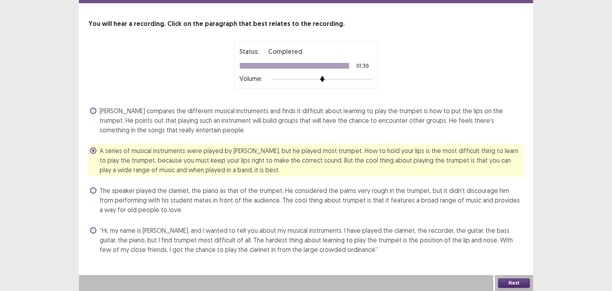
click at [516, 281] on button "Next" at bounding box center [514, 283] width 32 height 10
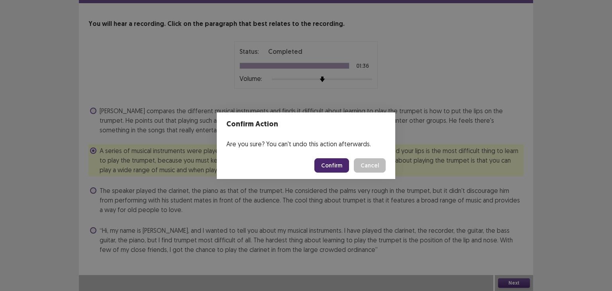
click at [336, 165] on button "Confirm" at bounding box center [331, 165] width 35 height 14
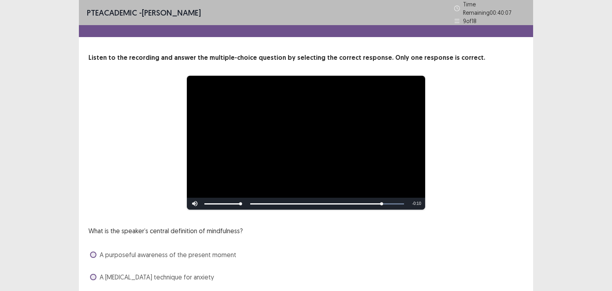
scroll to position [69, 0]
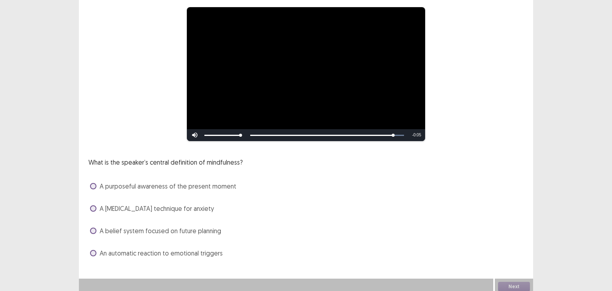
click at [203, 248] on span "An automatic reaction to emotional triggers" at bounding box center [161, 253] width 123 height 10
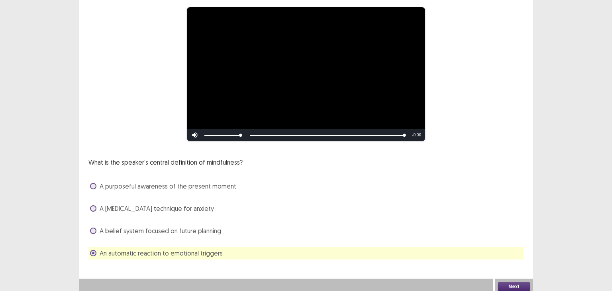
click at [506, 282] on button "Next" at bounding box center [514, 287] width 32 height 10
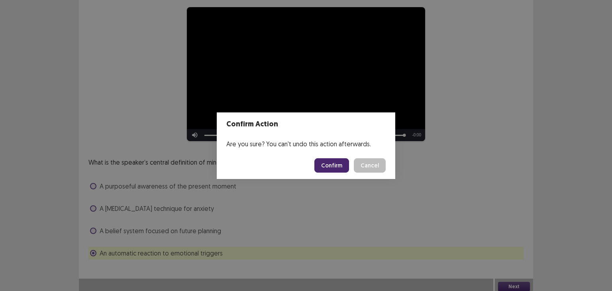
click at [338, 165] on button "Confirm" at bounding box center [331, 165] width 35 height 14
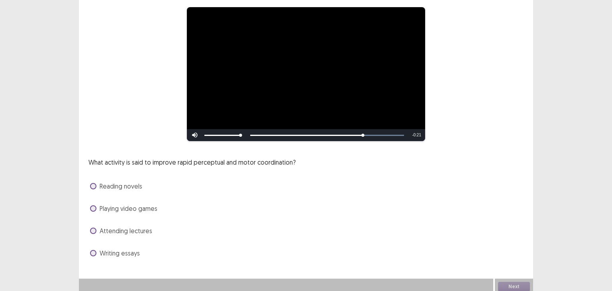
click at [180, 202] on div "Playing video games" at bounding box center [305, 208] width 435 height 13
click at [164, 205] on div "Playing video games" at bounding box center [305, 208] width 435 height 13
click at [150, 204] on span "Playing video games" at bounding box center [129, 209] width 58 height 10
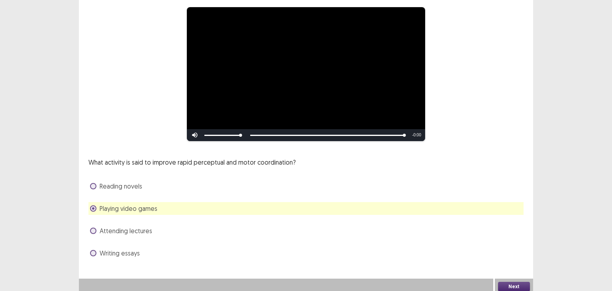
click at [512, 282] on button "Next" at bounding box center [514, 287] width 32 height 10
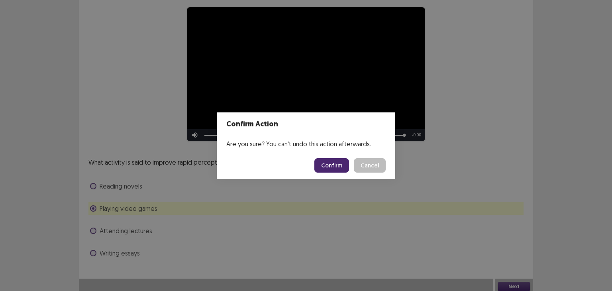
click at [336, 167] on button "Confirm" at bounding box center [331, 165] width 35 height 14
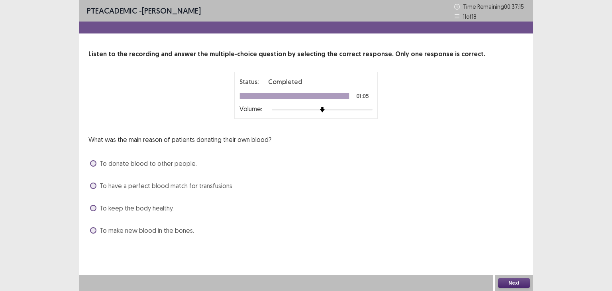
click at [162, 233] on span "To make new blood in the bones." at bounding box center [147, 230] width 94 height 10
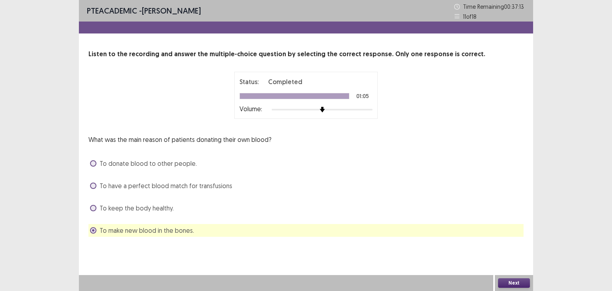
click at [512, 278] on button "Next" at bounding box center [514, 283] width 32 height 10
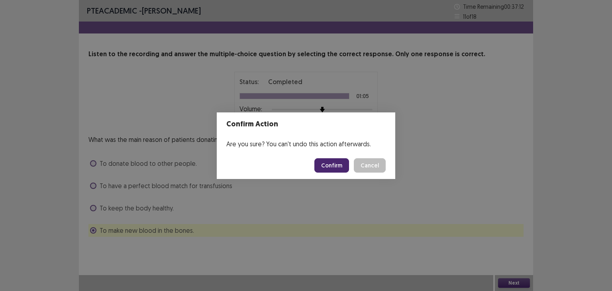
click at [323, 164] on button "Confirm" at bounding box center [331, 165] width 35 height 14
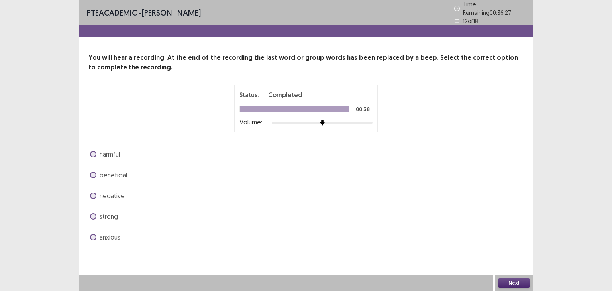
click at [139, 171] on div "beneficial" at bounding box center [305, 174] width 435 height 13
click at [118, 174] on span "beneficial" at bounding box center [113, 175] width 27 height 10
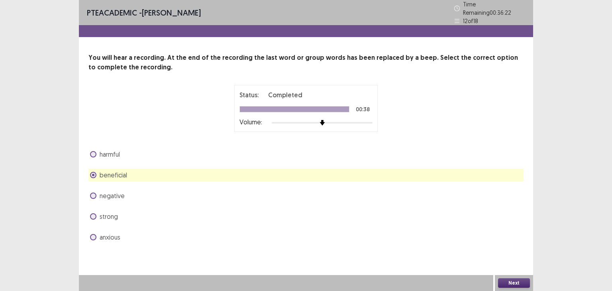
click at [515, 283] on button "Next" at bounding box center [514, 283] width 32 height 10
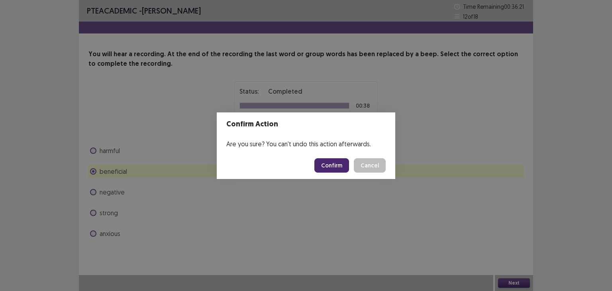
click at [328, 165] on button "Confirm" at bounding box center [331, 165] width 35 height 14
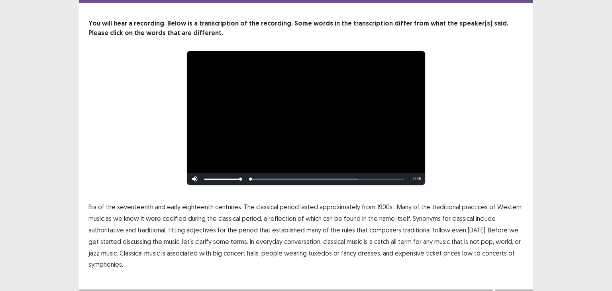
scroll to position [45, 0]
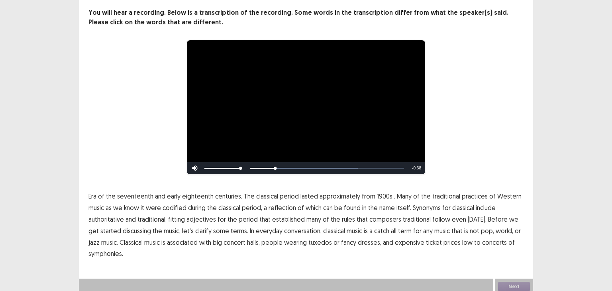
click at [381, 192] on span "1900s" at bounding box center [385, 196] width 16 height 10
click at [462, 241] on span "low" at bounding box center [467, 242] width 10 height 10
click at [118, 253] on span "symphonies." at bounding box center [105, 254] width 35 height 10
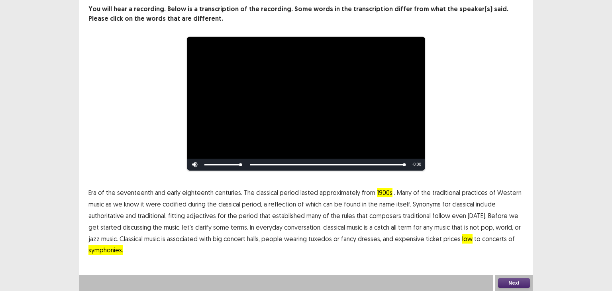
click at [499, 281] on button "Next" at bounding box center [514, 283] width 32 height 10
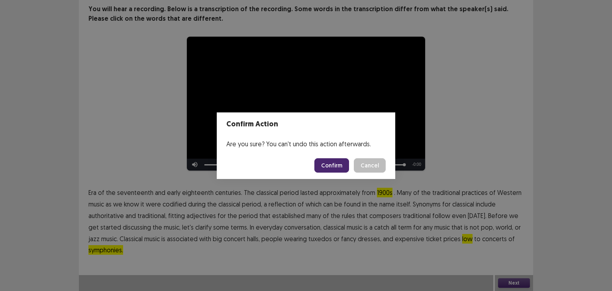
click at [176, 268] on div "Confirm Action Are you sure? You can't undo this action afterwards. Confirm Can…" at bounding box center [306, 145] width 612 height 291
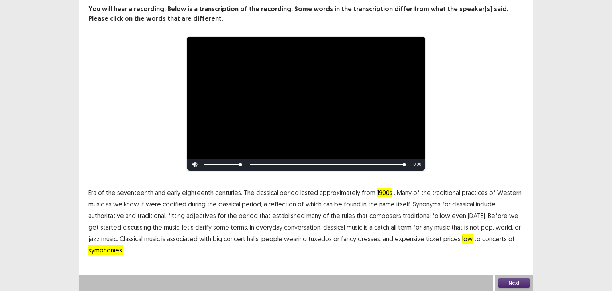
click at [511, 282] on button "Next" at bounding box center [514, 283] width 32 height 10
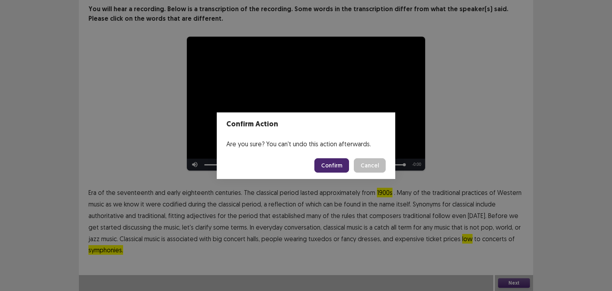
click at [335, 160] on button "Confirm" at bounding box center [331, 165] width 35 height 14
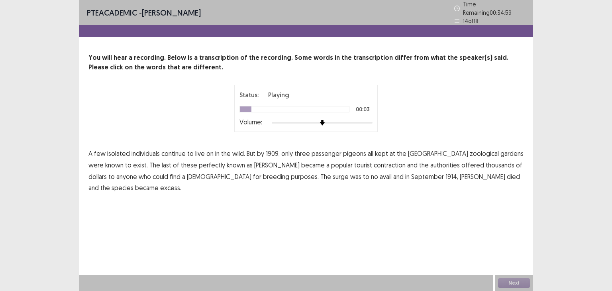
click at [190, 152] on span "to" at bounding box center [190, 154] width 6 height 10
click at [189, 152] on span "to" at bounding box center [190, 154] width 6 height 10
click at [374, 161] on span "contraction" at bounding box center [390, 165] width 32 height 10
click at [181, 183] on span "excess." at bounding box center [170, 188] width 21 height 10
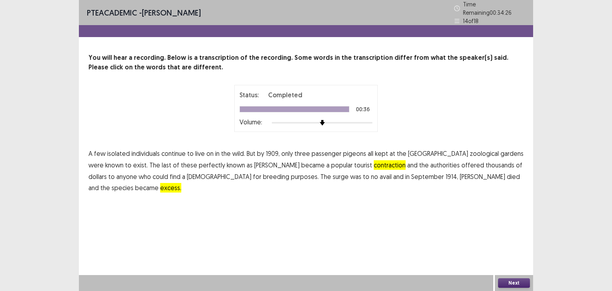
click at [518, 279] on button "Next" at bounding box center [514, 283] width 32 height 10
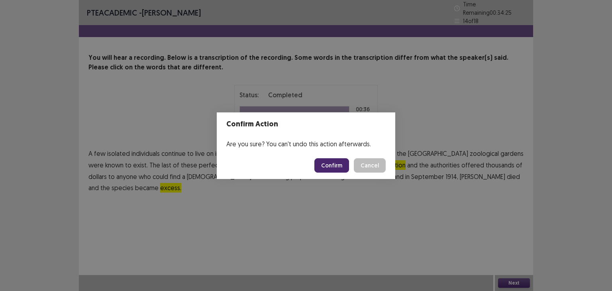
click at [338, 165] on button "Confirm" at bounding box center [331, 165] width 35 height 14
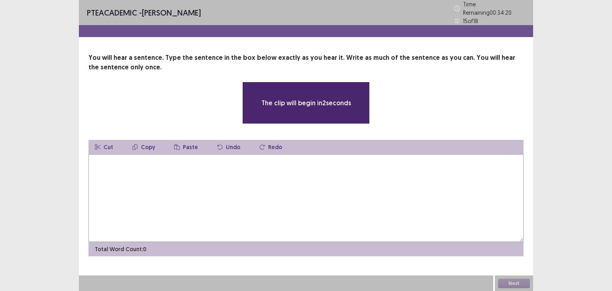
click at [204, 172] on textarea at bounding box center [305, 198] width 435 height 88
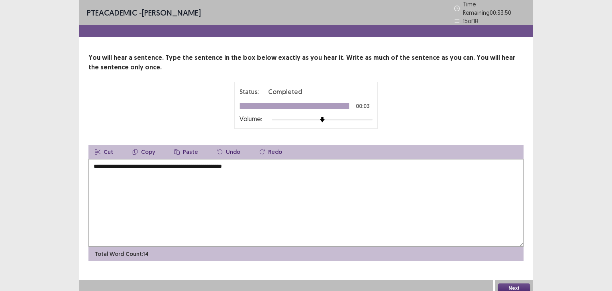
type textarea "**********"
click at [521, 286] on button "Next" at bounding box center [514, 288] width 32 height 10
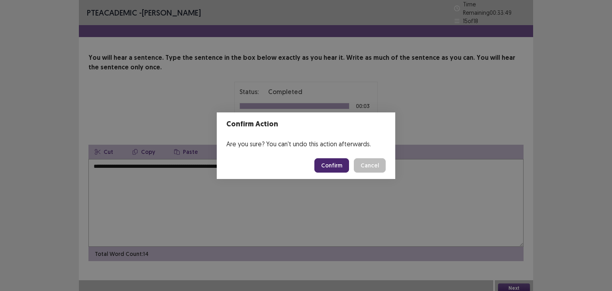
click at [321, 161] on button "Confirm" at bounding box center [331, 165] width 35 height 14
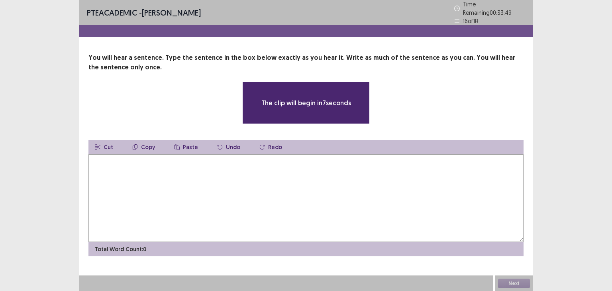
click at [156, 176] on textarea at bounding box center [305, 198] width 435 height 88
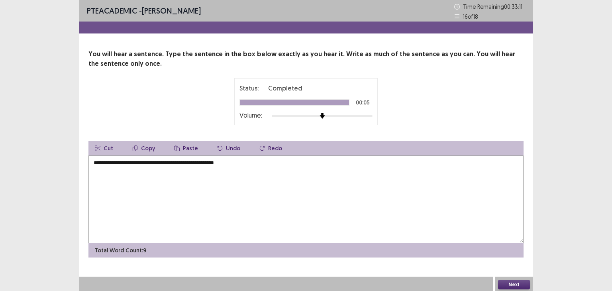
type textarea "**********"
click at [502, 280] on button "Next" at bounding box center [514, 285] width 32 height 10
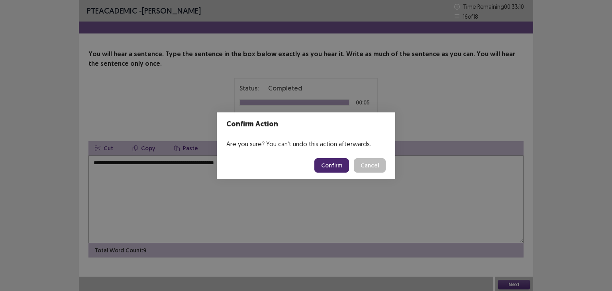
click at [329, 158] on button "Confirm" at bounding box center [331, 165] width 35 height 14
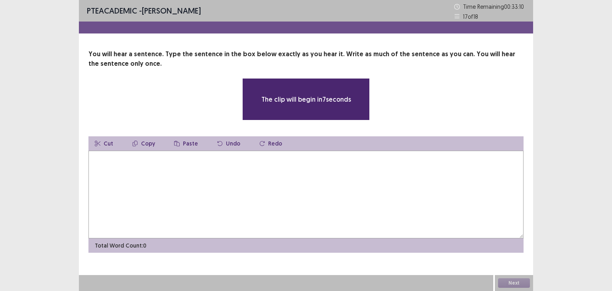
click at [277, 177] on textarea at bounding box center [305, 195] width 435 height 88
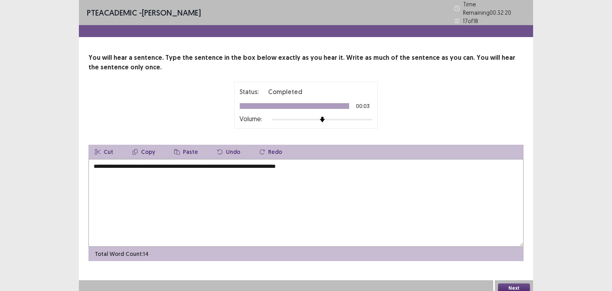
type textarea "**********"
click at [514, 283] on button "Next" at bounding box center [514, 288] width 32 height 10
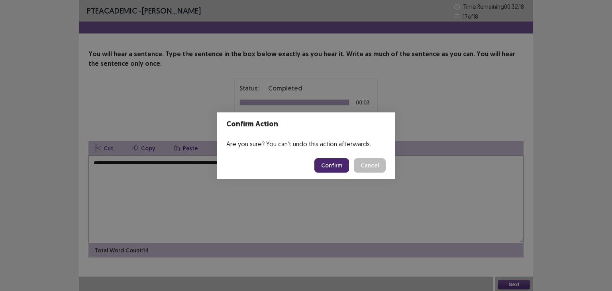
click at [329, 166] on button "Confirm" at bounding box center [331, 165] width 35 height 14
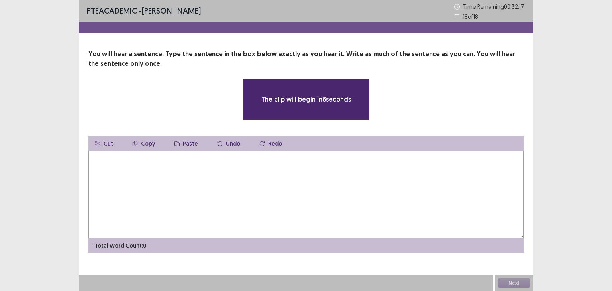
click at [315, 166] on textarea at bounding box center [305, 195] width 435 height 88
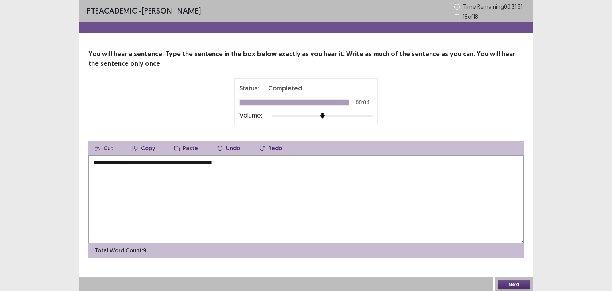
click at [171, 165] on textarea "**********" at bounding box center [305, 199] width 435 height 88
click at [269, 161] on textarea "**********" at bounding box center [305, 199] width 435 height 88
type textarea "**********"
click at [516, 285] on button "Next" at bounding box center [514, 285] width 32 height 10
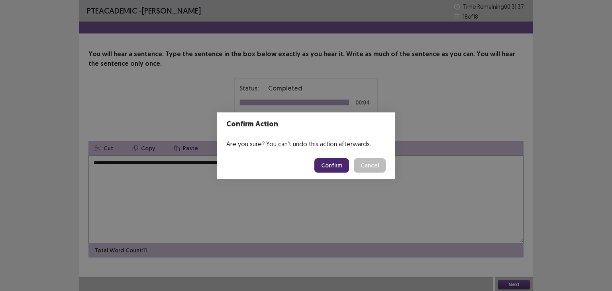
click at [325, 166] on button "Confirm" at bounding box center [331, 165] width 35 height 14
